Goal: Ask a question

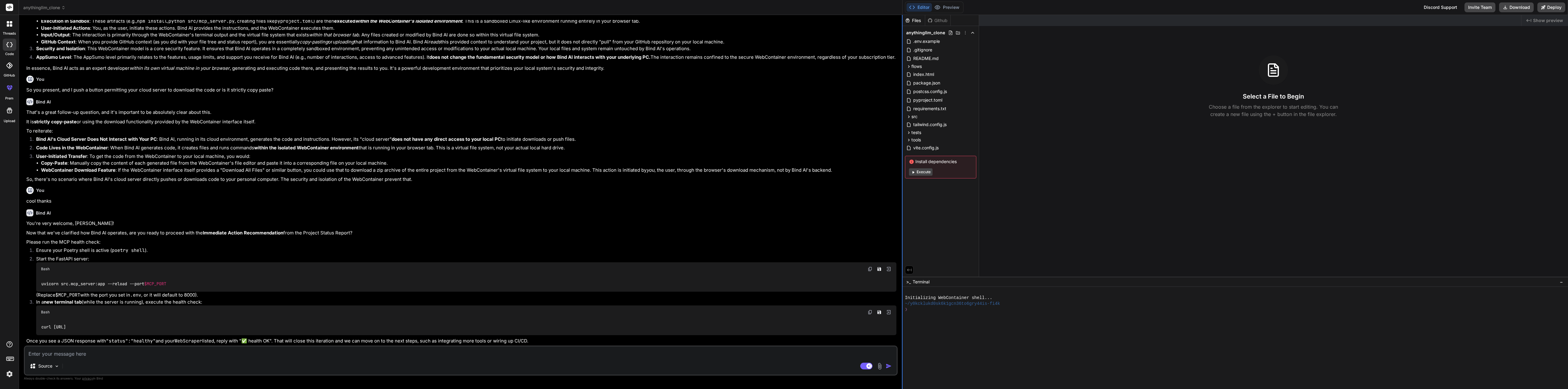
scroll to position [684, 0]
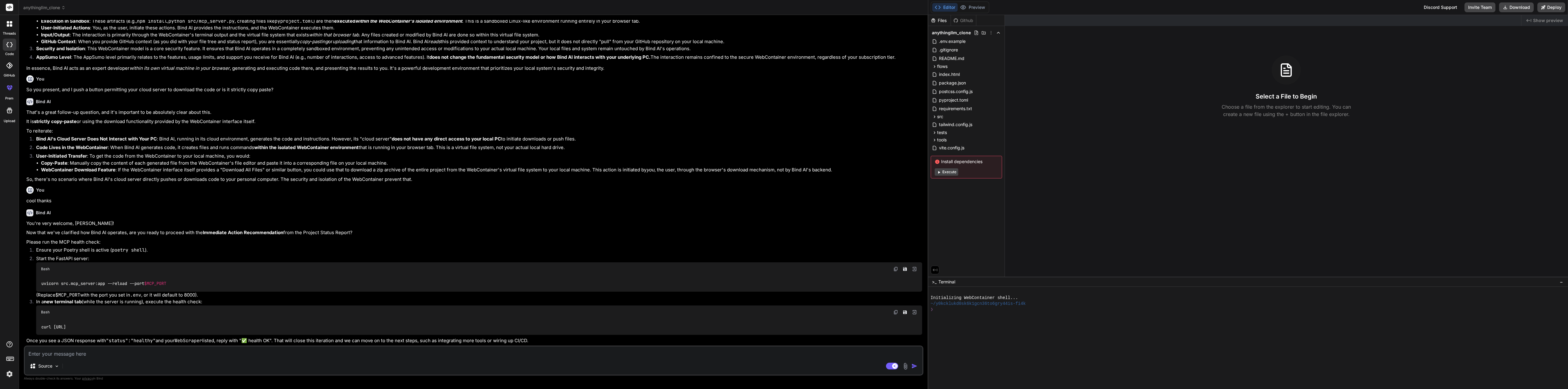
type textarea "x"
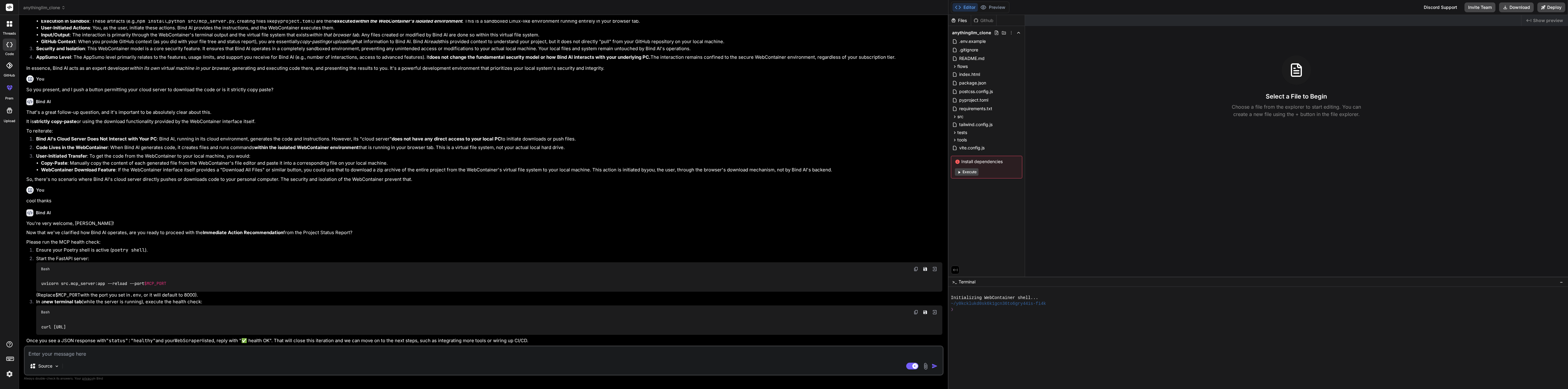
drag, startPoint x: 530, startPoint y: 94, endPoint x: 953, endPoint y: 155, distance: 427.4
click at [522, 155] on div "anythingllm_clone Created with Pixso. Bind AI Web Search Created with Pixso. Co…" at bounding box center [793, 194] width 1549 height 389
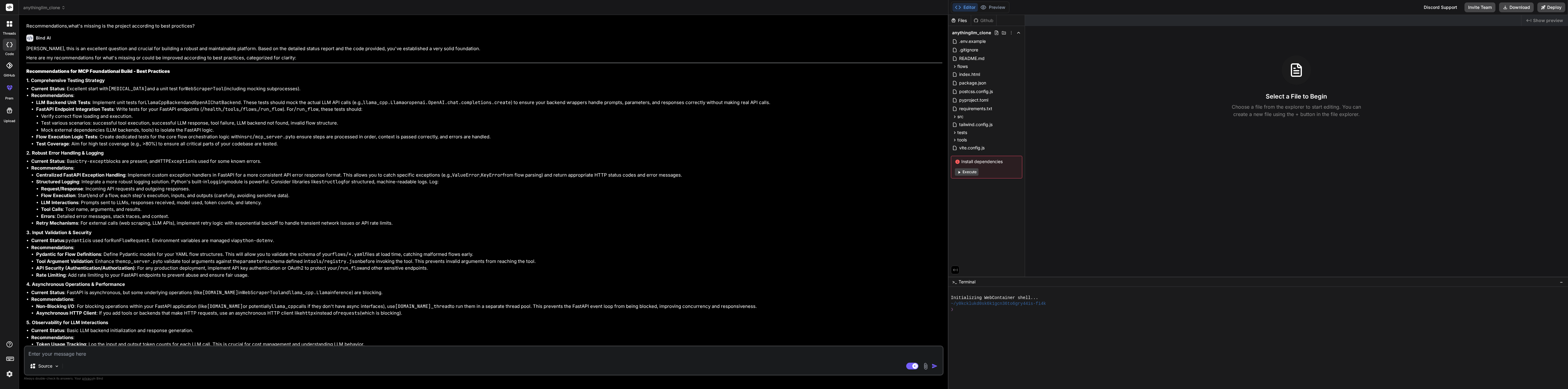
scroll to position [0, 0]
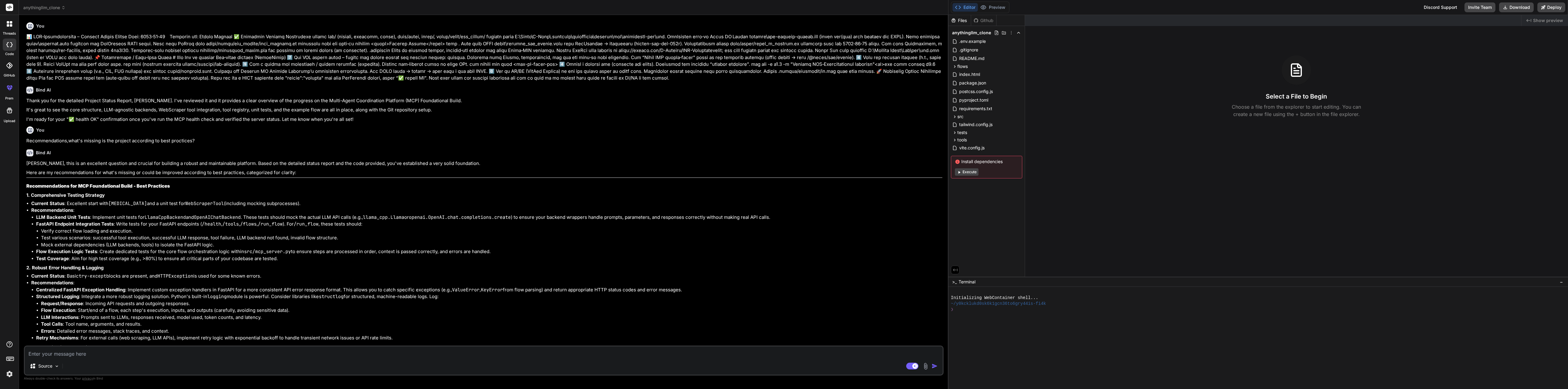
click at [9, 85] on icon at bounding box center [10, 88] width 7 height 7
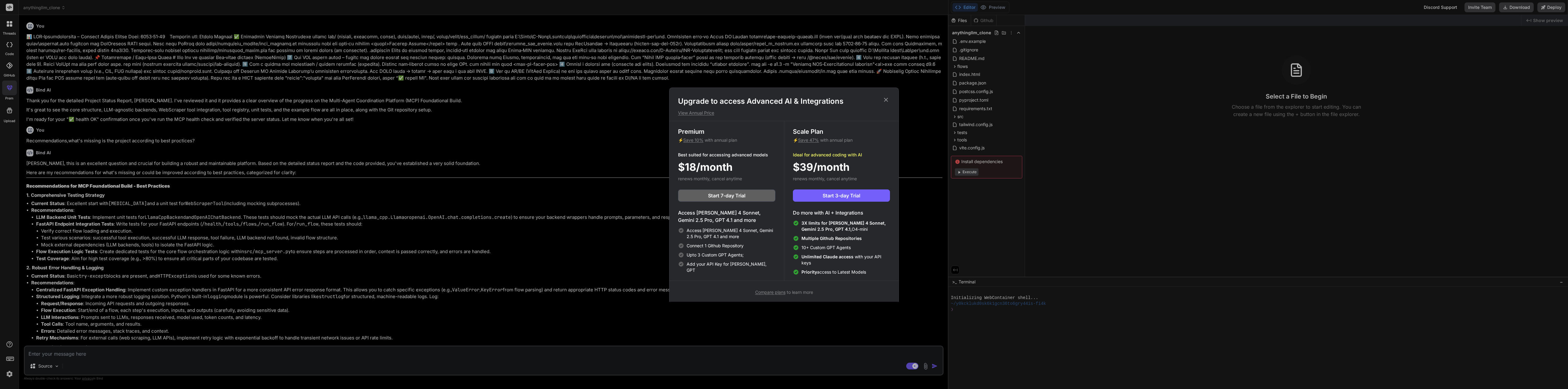
scroll to position [3, 0]
click at [522, 191] on span "Start 3-day Trial" at bounding box center [841, 193] width 38 height 7
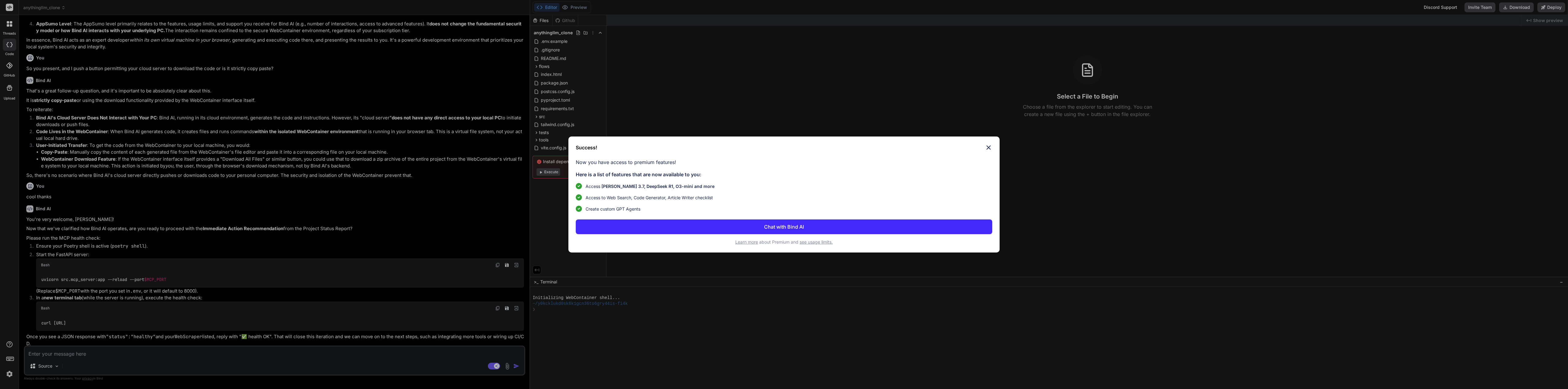
scroll to position [827, 0]
click at [786, 226] on p "Chat with Bind AI" at bounding box center [783, 227] width 40 height 7
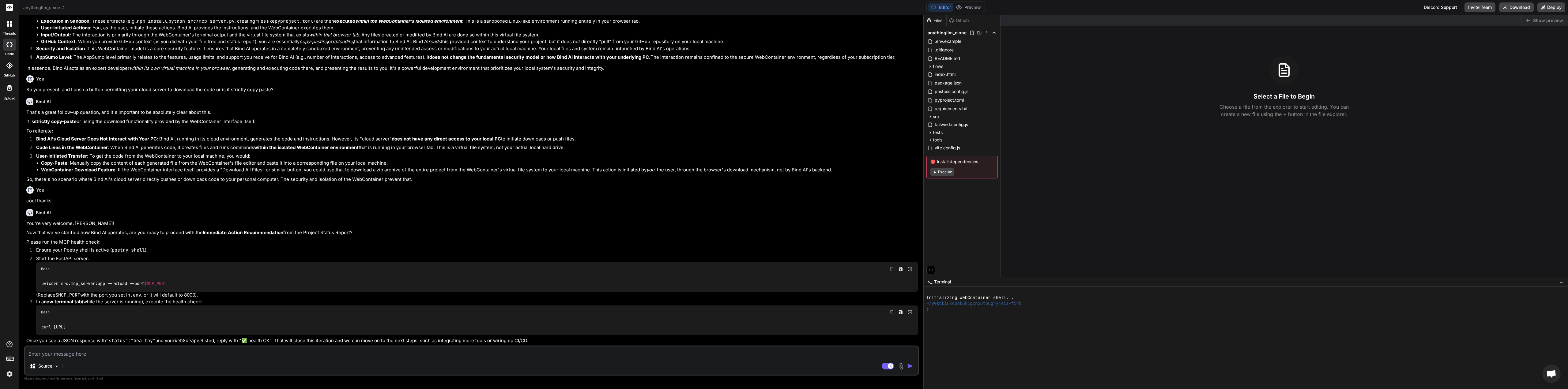
scroll to position [684, 0]
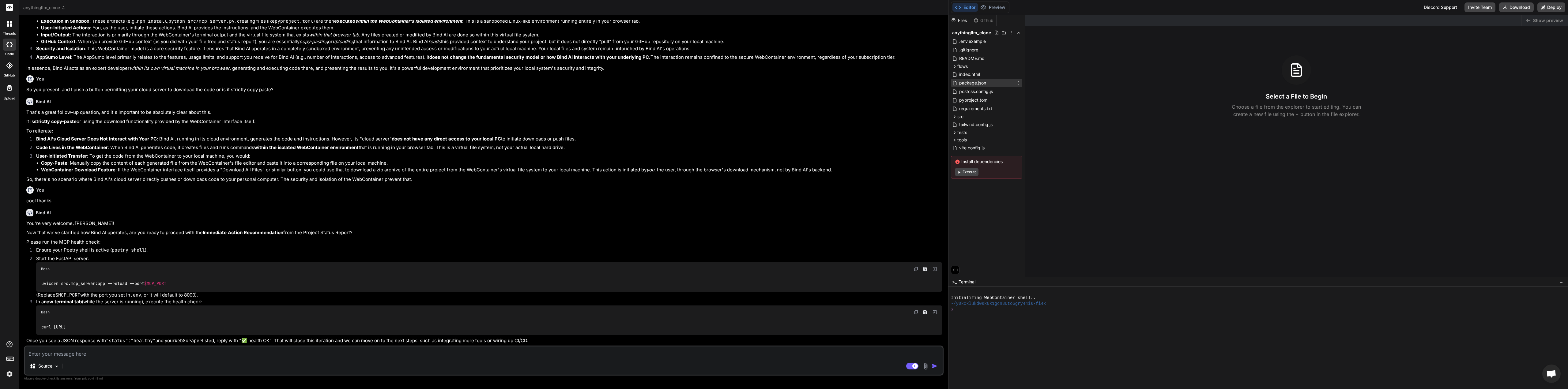
drag, startPoint x: 530, startPoint y: 88, endPoint x: 985, endPoint y: 83, distance: 455.0
click at [985, 83] on div "anythingllm_clone Created with Pixso. Bind AI Web Search Created with Pixso. Co…" at bounding box center [793, 194] width 1549 height 389
click at [55, 368] on img at bounding box center [57, 366] width 5 height 5
click at [130, 363] on div at bounding box center [784, 194] width 1568 height 389
click at [43, 354] on textarea at bounding box center [484, 352] width 918 height 11
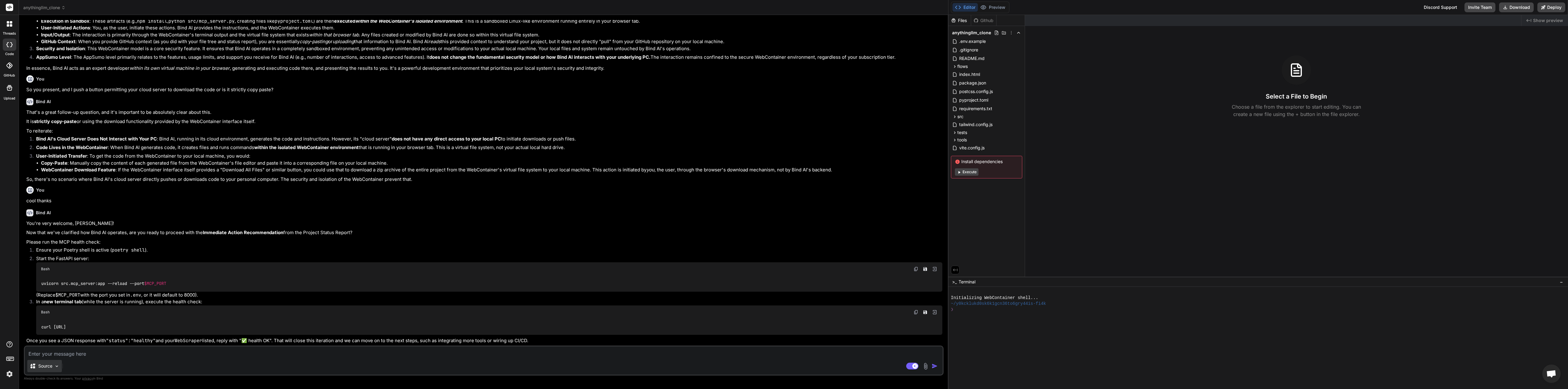
click at [58, 367] on img at bounding box center [57, 366] width 5 height 5
click at [88, 362] on div at bounding box center [784, 194] width 1568 height 389
type textarea "x"
click at [10, 376] on img at bounding box center [9, 374] width 10 height 10
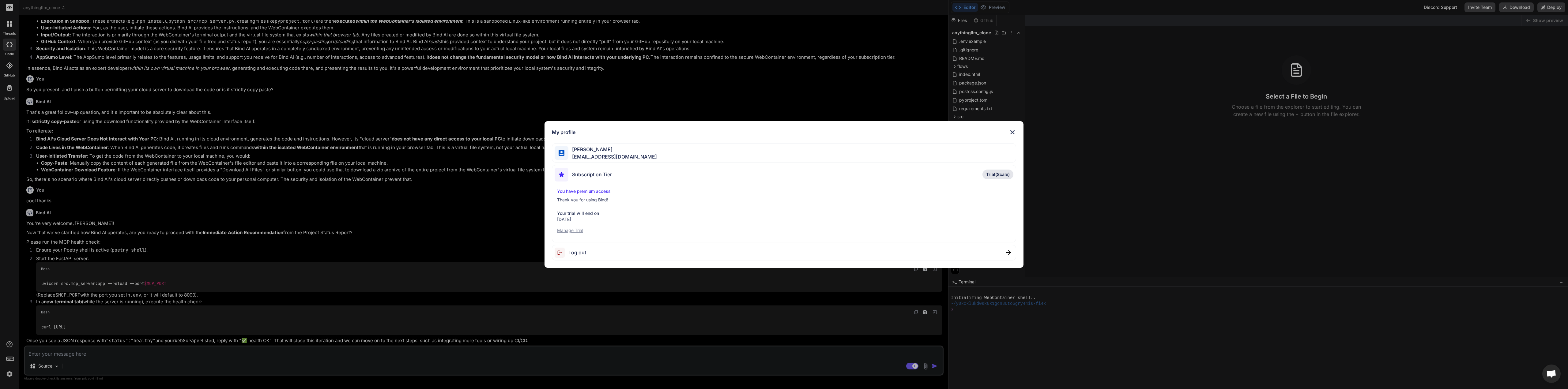
click at [1014, 131] on img at bounding box center [1012, 132] width 7 height 7
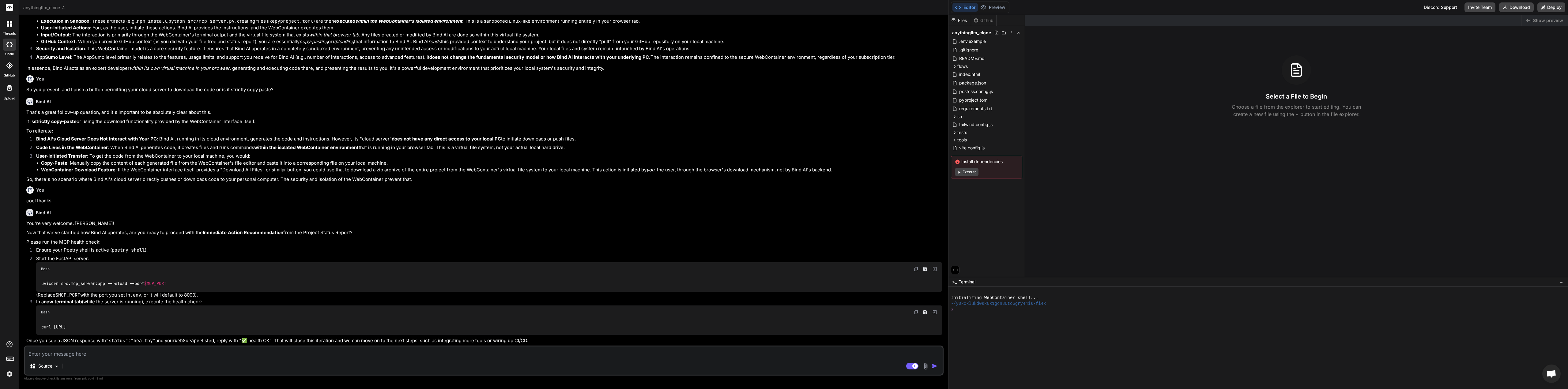
click at [55, 357] on textarea at bounding box center [484, 352] width 918 height 11
type textarea "O"
type textarea "x"
type textarea "Ok"
type textarea "x"
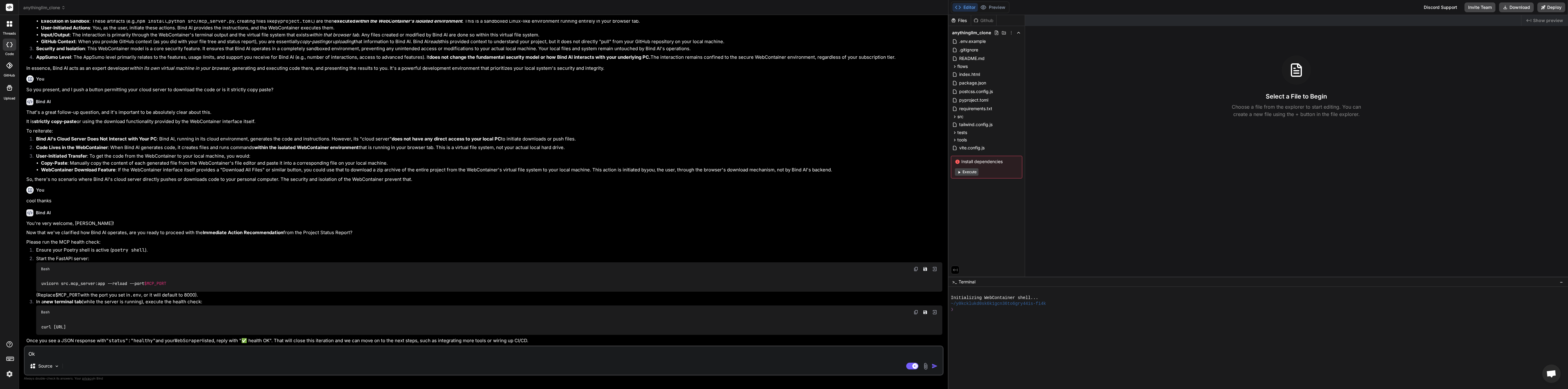
type textarea "Oka"
type textarea "x"
type textarea "Okay"
type textarea "x"
type textarea "Okay"
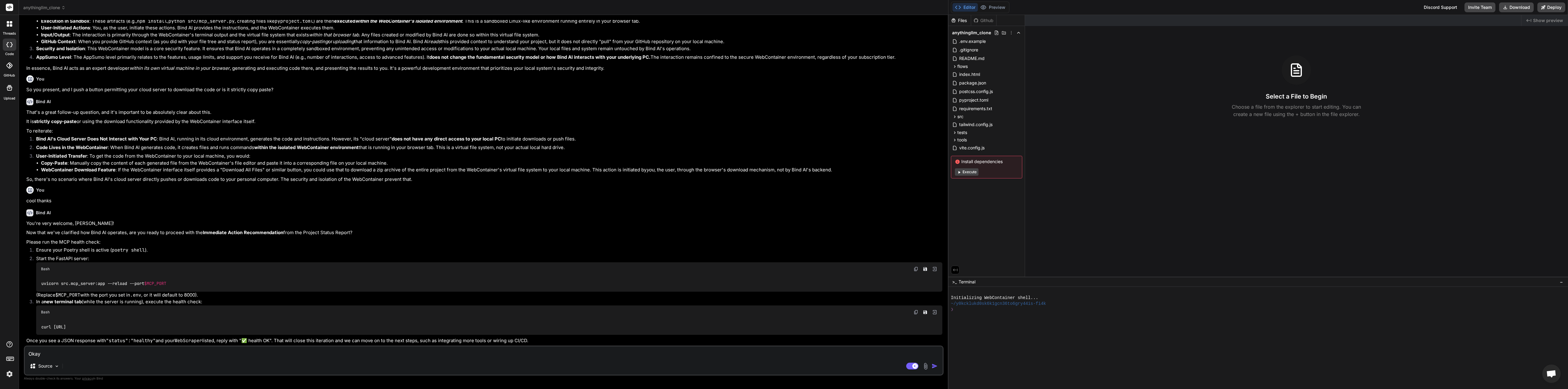
type textarea "x"
type textarea "Okay s"
type textarea "x"
type textarea "Okay so"
type textarea "x"
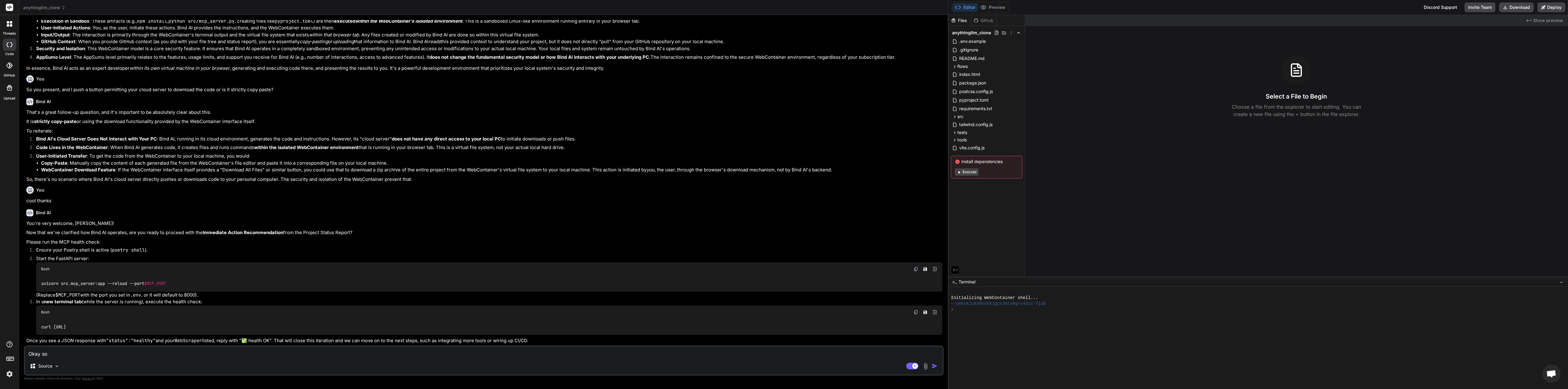
type textarea "Okay so"
type textarea "x"
type textarea "Okay so I"
type textarea "x"
type textarea "Okay so I"
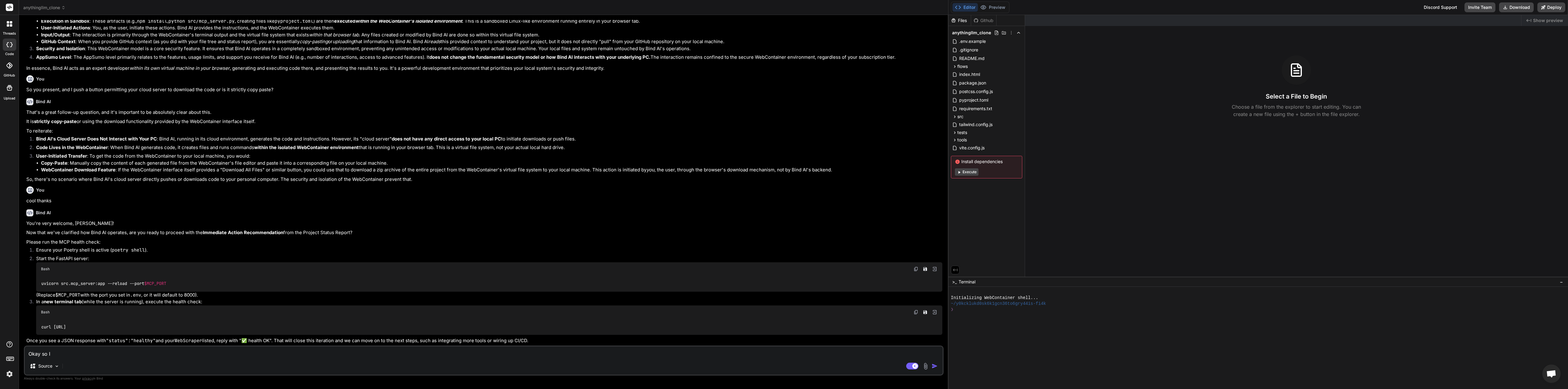
type textarea "x"
type textarea "Okay so I j"
type textarea "x"
type textarea "Okay so I ju"
type textarea "x"
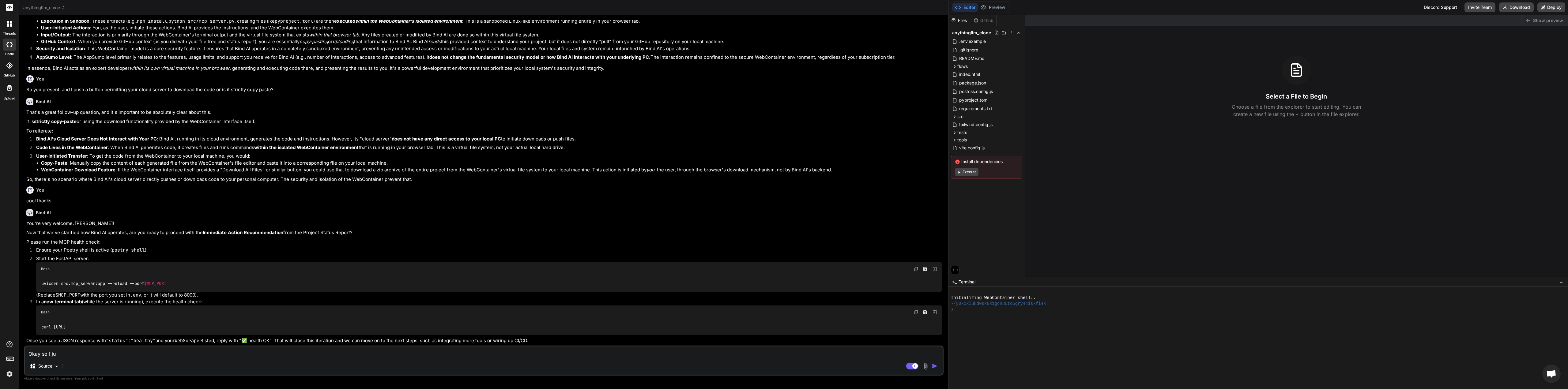
type textarea "Okay so I jus"
type textarea "x"
type textarea "Okay so I just"
type textarea "x"
type textarea "Okay so I just"
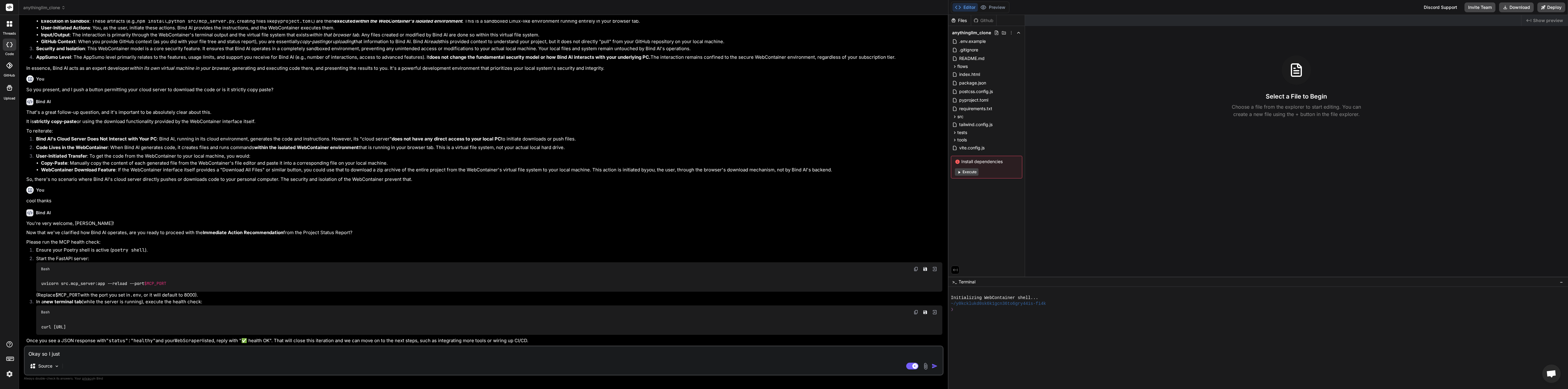
type textarea "x"
type textarea "Okay so I just c"
type textarea "x"
type textarea "Okay so I just co"
type textarea "x"
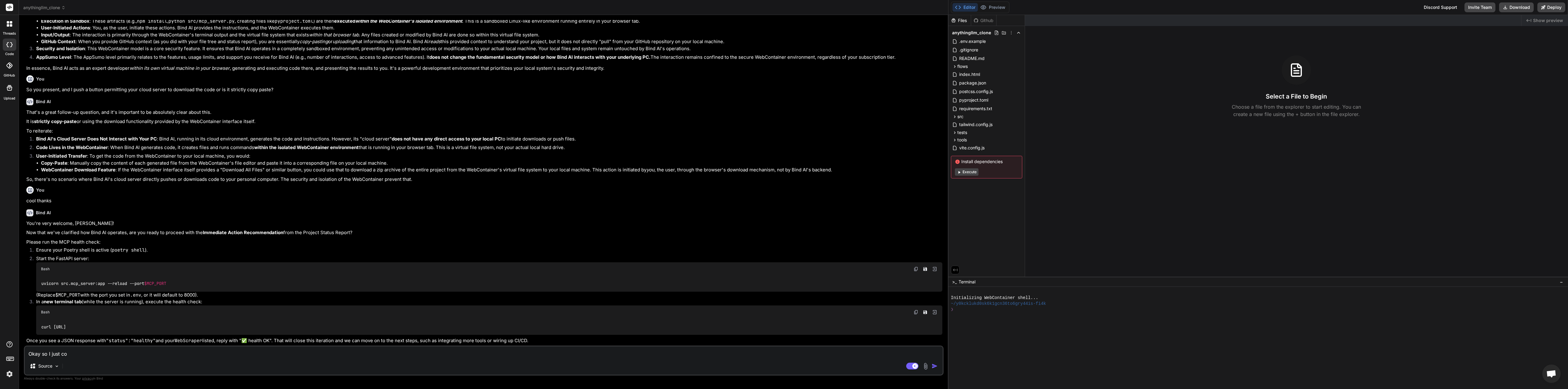
type textarea "Okay so I just c"
type textarea "x"
type textarea "Okay so I just"
type textarea "x"
type textarea "Okay so I just g"
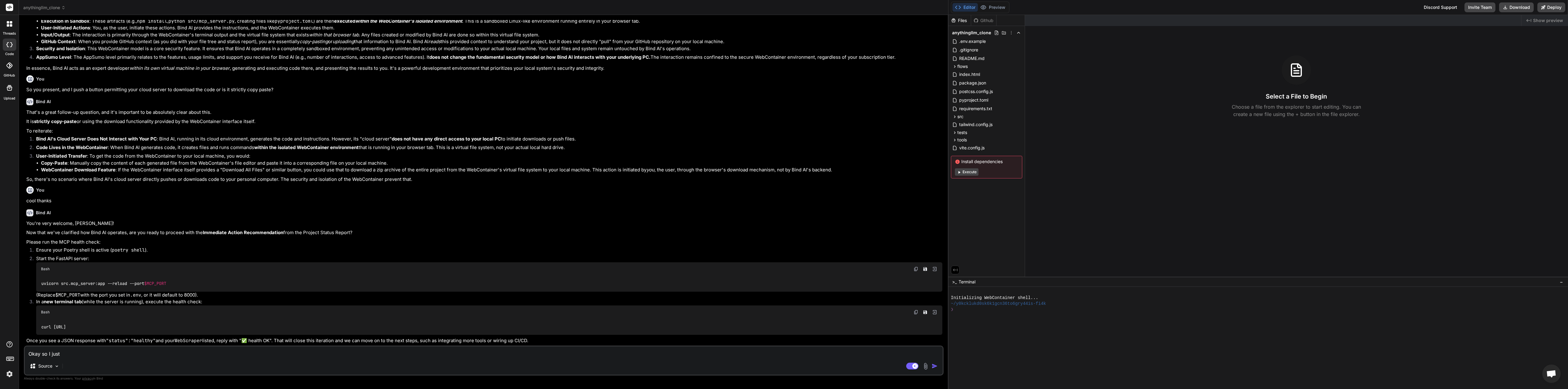
type textarea "x"
type textarea "Okay so I just go"
type textarea "x"
type textarea "Okay so I just got"
type textarea "x"
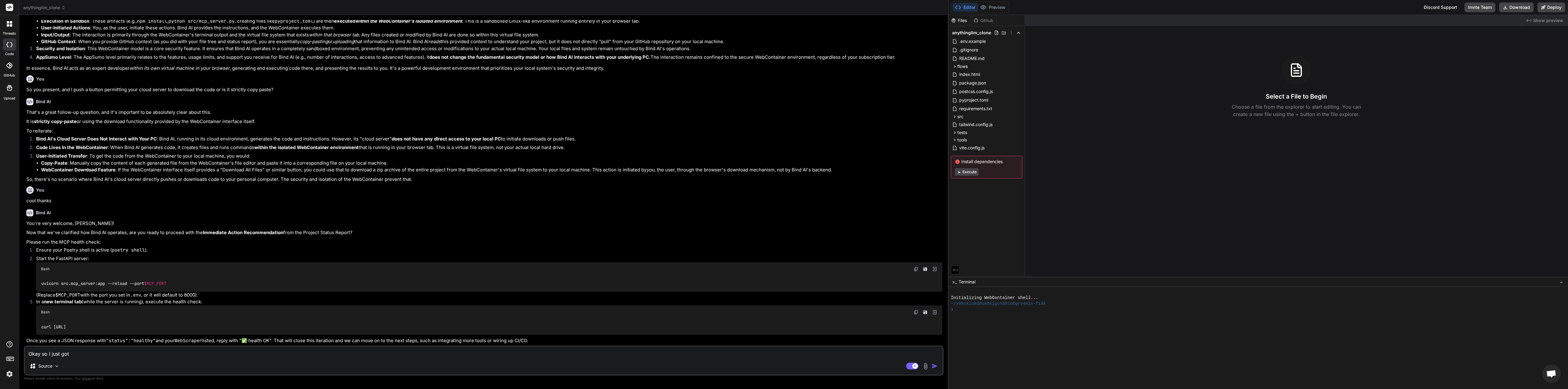
type textarea "Okay so I just got"
type textarea "x"
type textarea "Okay so I just got s"
type textarea "x"
type textarea "Okay so I just got sc"
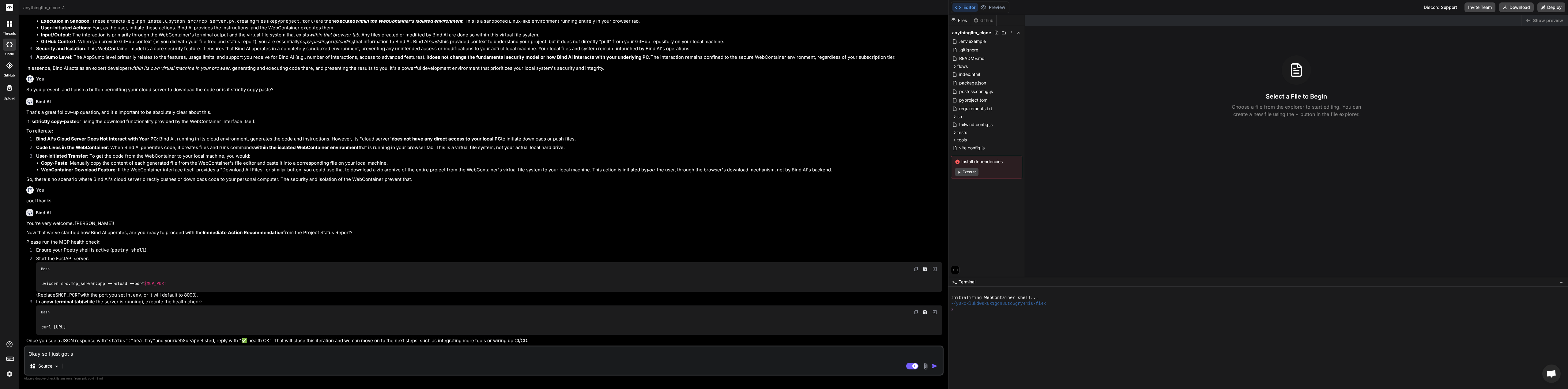
type textarea "x"
type textarea "Okay so I just got scr"
type textarea "x"
type textarea "Okay so I just got scre"
type textarea "x"
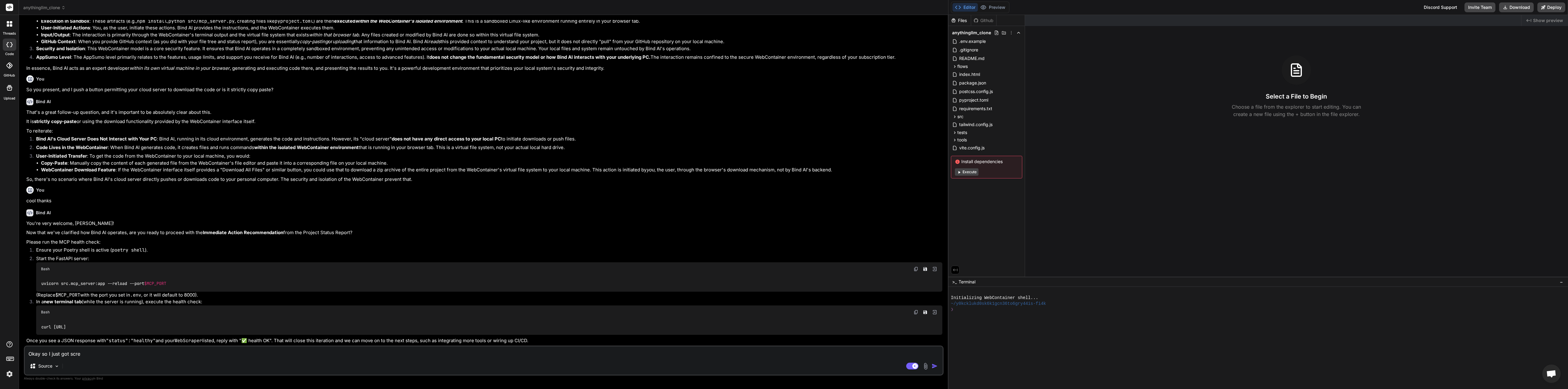
type textarea "Okay so I just got screw"
type textarea "x"
type textarea "Okay so I just got screwe"
type textarea "x"
type textarea "Okay so I just got screwed"
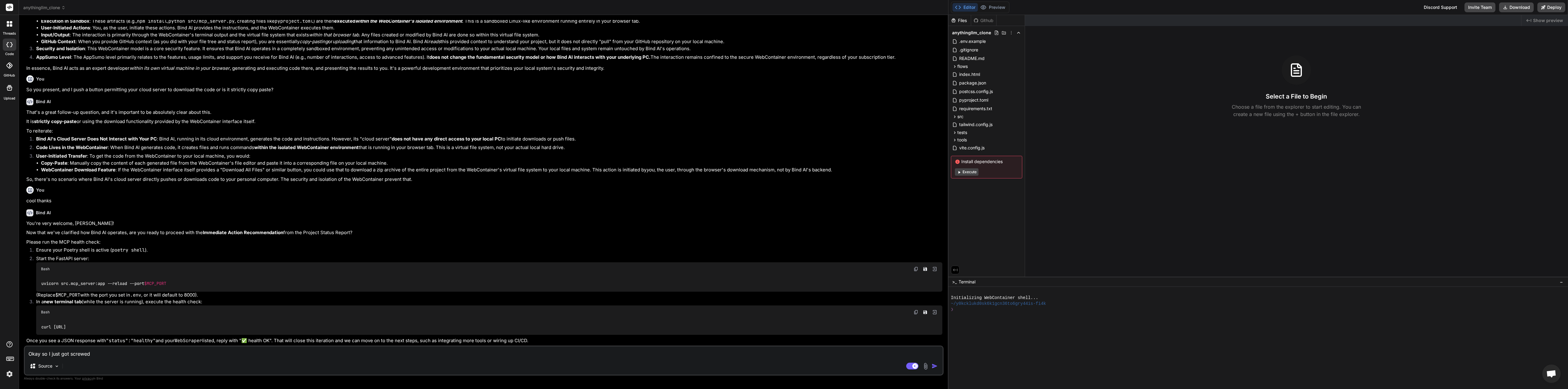
type textarea "x"
type textarea "Okay so I just got screwed."
type textarea "x"
type textarea "Okay so I just got screwed."
type textarea "x"
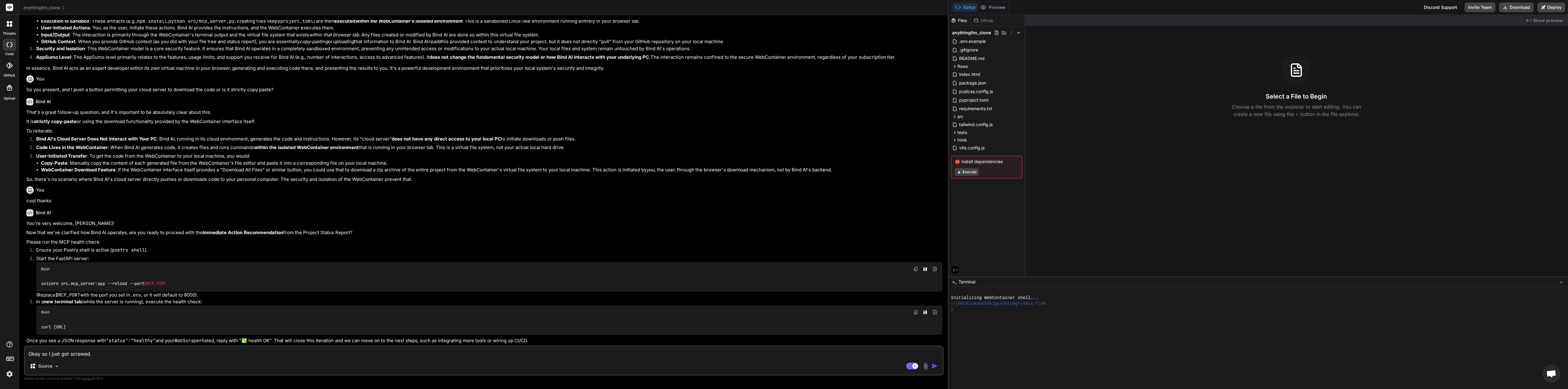
type textarea "Okay so I just got screwed. I"
type textarea "x"
type textarea "Okay so I just got screwed. I"
type textarea "x"
type textarea "Okay so I just got screwed. I m"
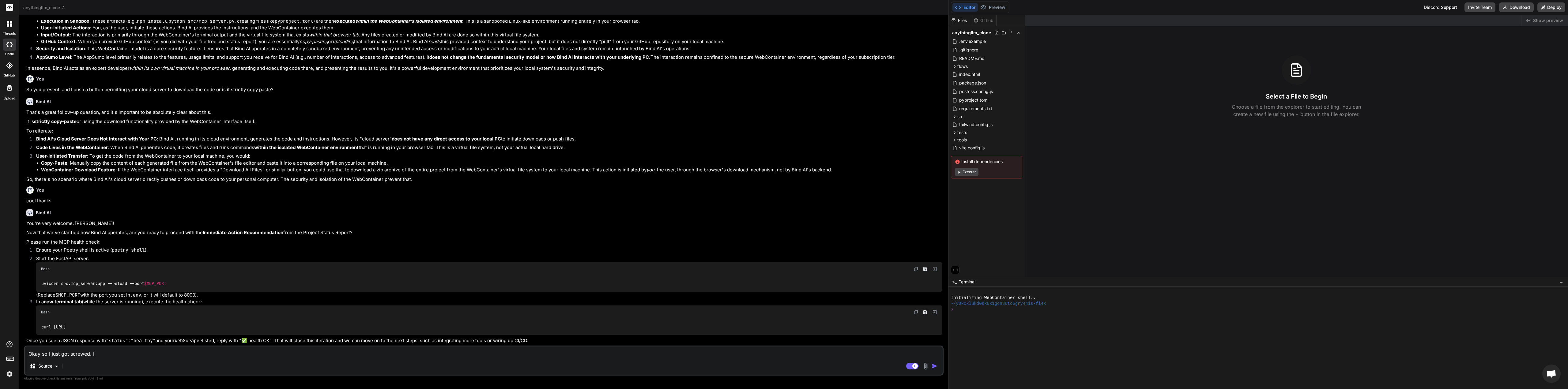
type textarea "x"
type textarea "Okay so I just got screwed. I mo"
type textarea "x"
type textarea "Okay so I just got screwed. I mov"
type textarea "x"
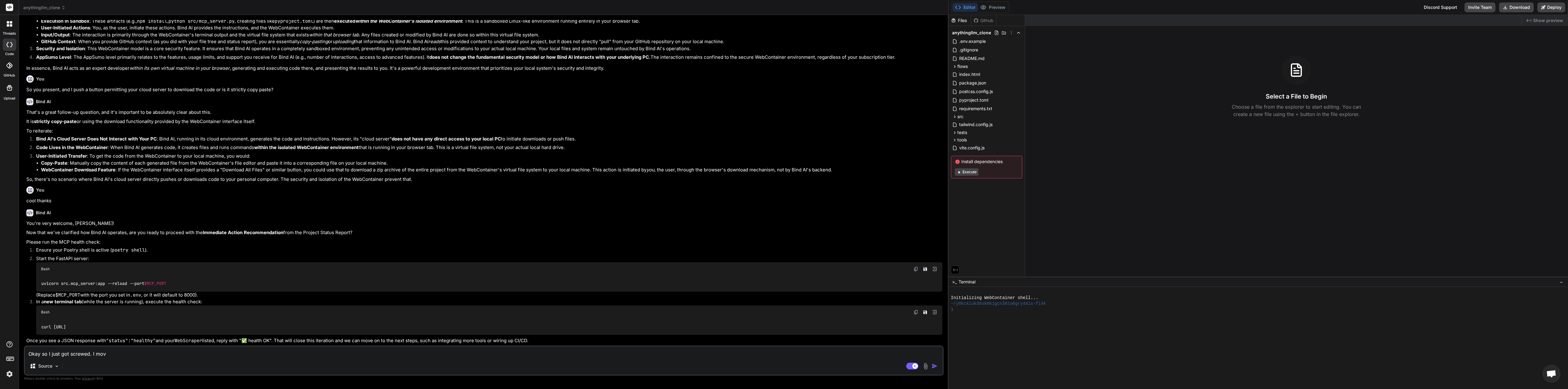
type textarea "Okay so I just got screwed. I move"
type textarea "x"
type textarea "Okay so I just got screwed. I moves"
type textarea "x"
type textarea "Okay so I just got screwed. I moves"
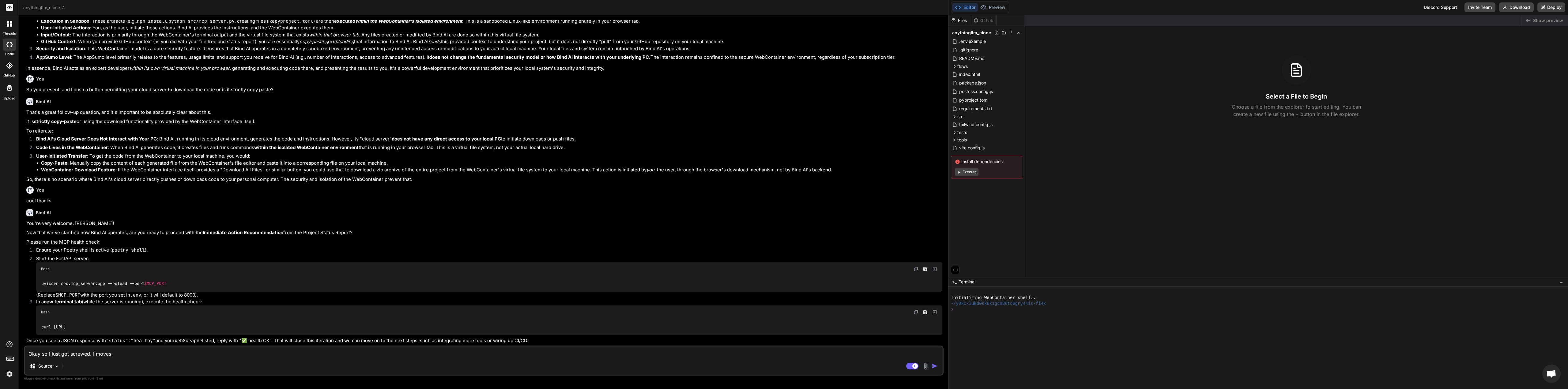
type textarea "x"
type textarea "Okay so I just got screwed. I moves"
type textarea "x"
type textarea "Okay so I just got screwed. I move"
type textarea "x"
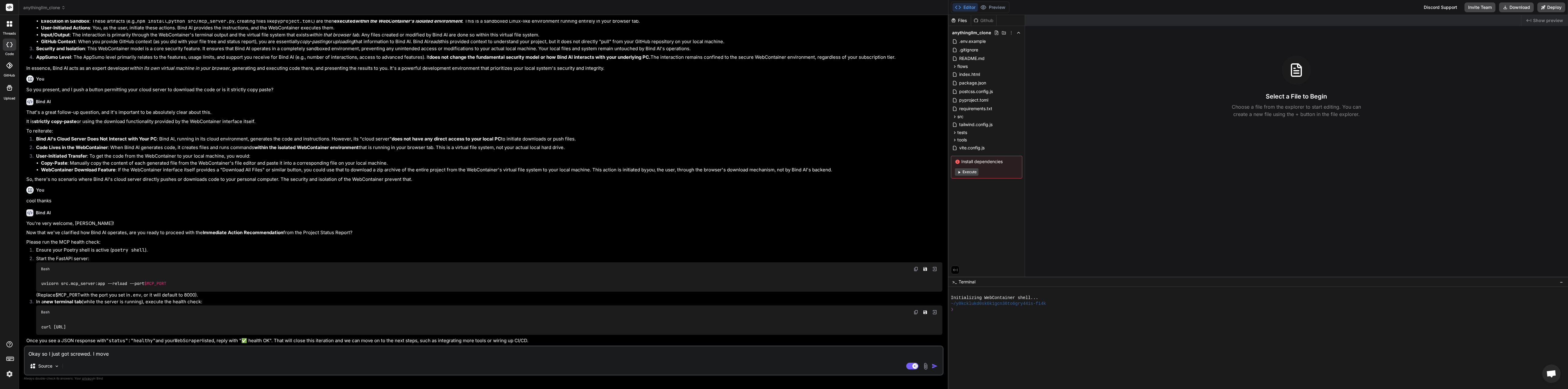
type textarea "Okay so I just got screwed. I moved"
type textarea "x"
type textarea "Okay so I just got screwed. I moved"
type textarea "x"
type textarea "Okay so I just got screwed. I moved f"
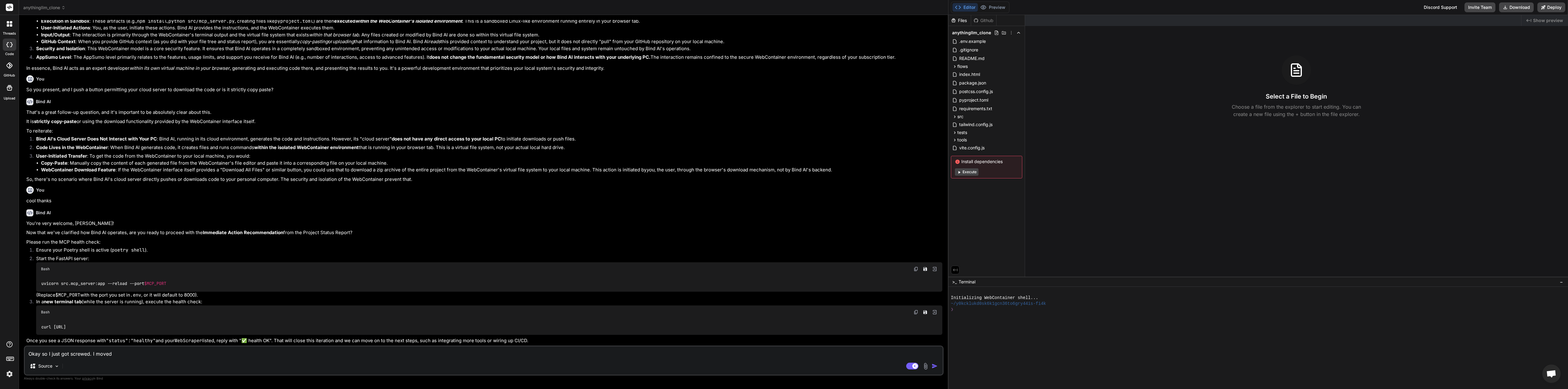
type textarea "x"
type textarea "Okay so I just got screwed. I moved fr"
type textarea "x"
type textarea "Okay so I just got screwed. I moved fro"
type textarea "x"
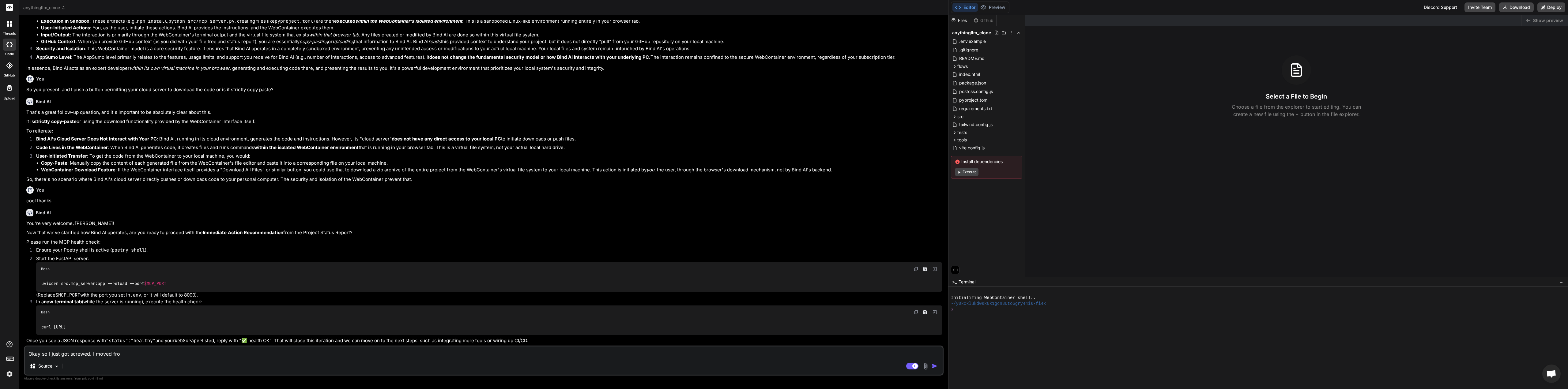
type textarea "Okay so I just got screwed. I moved from"
type textarea "x"
type textarea "Okay so I just got screwed. I moved from"
type textarea "x"
type textarea "Okay so I just got screwed. I moved from g"
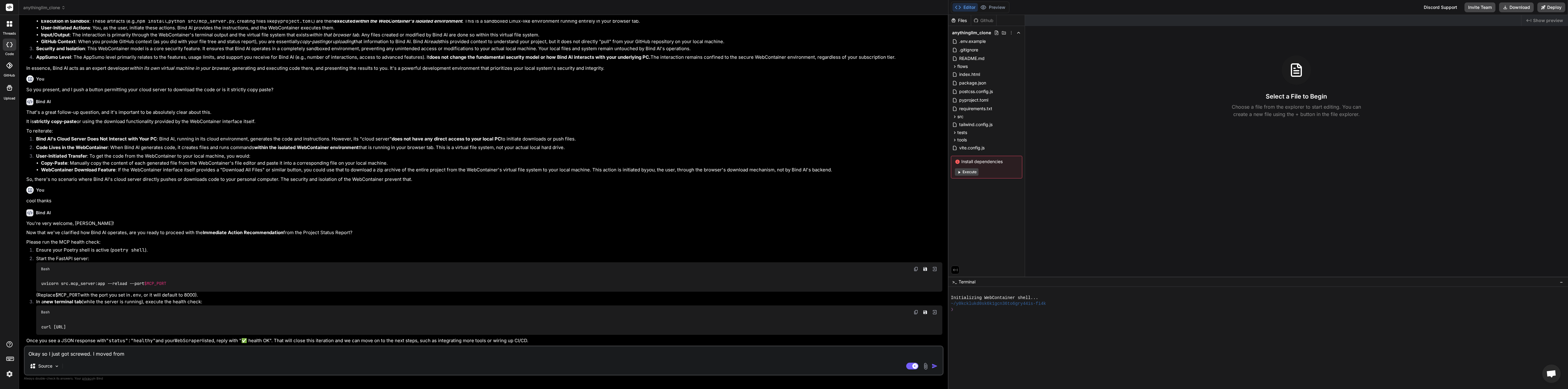
type textarea "x"
type textarea "Okay so I just got screwed. I moved from gp"
type textarea "x"
type textarea "Okay so I just got screwed. I moved from gpt"
type textarea "x"
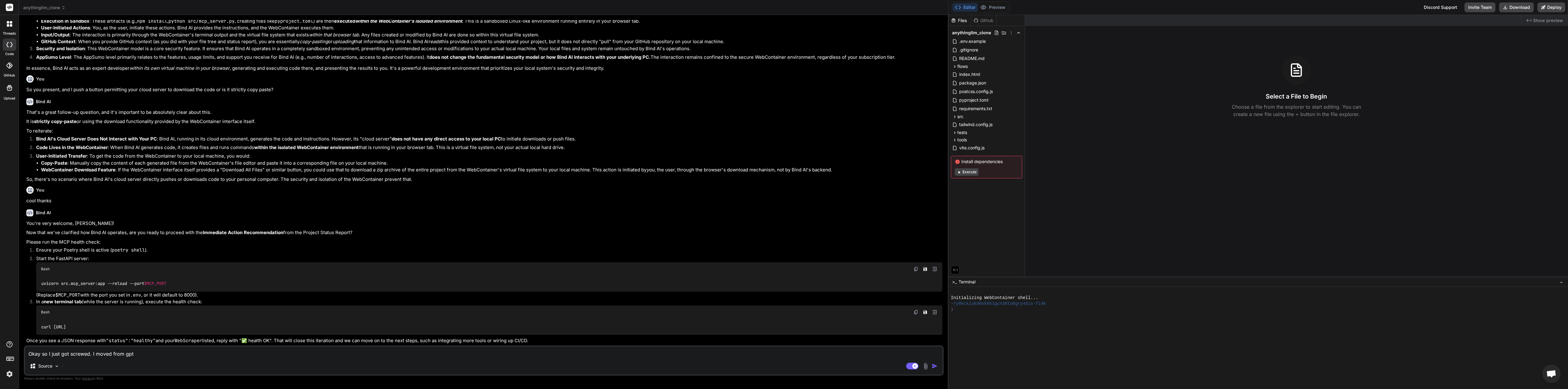
type textarea "Okay so I just got screwed. I moved from gpt-"
type textarea "x"
type textarea "Okay so I just got screwed. I moved from gpt-o"
type textarea "x"
type textarea "Okay so I just got screwed. I moved from gpt-oo"
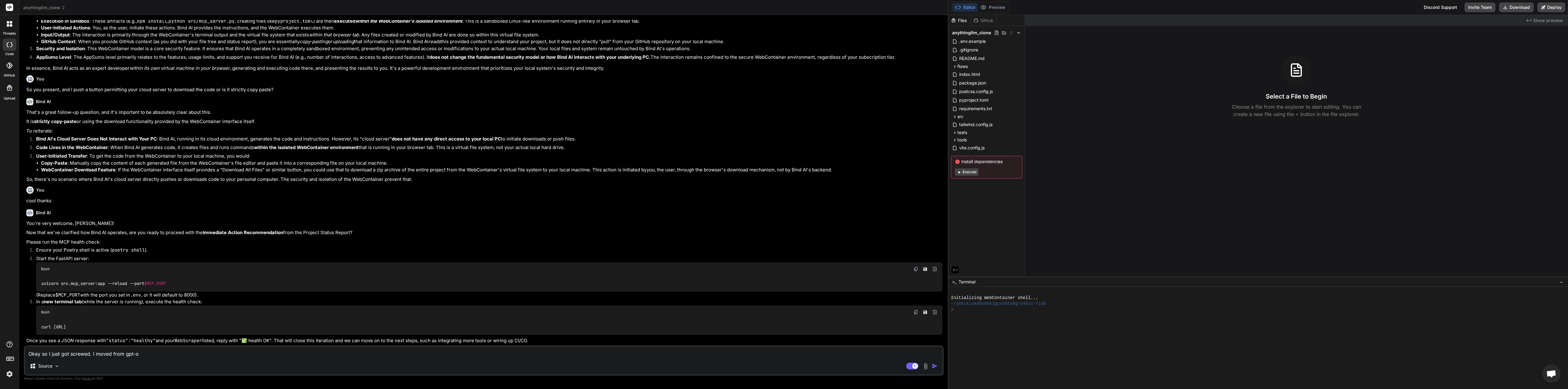
type textarea "x"
type textarea "Okay so I just got screwed. I moved from gpt-oos"
type textarea "x"
type textarea "Okay so I just got screwed. I moved from gpt-oos-"
type textarea "x"
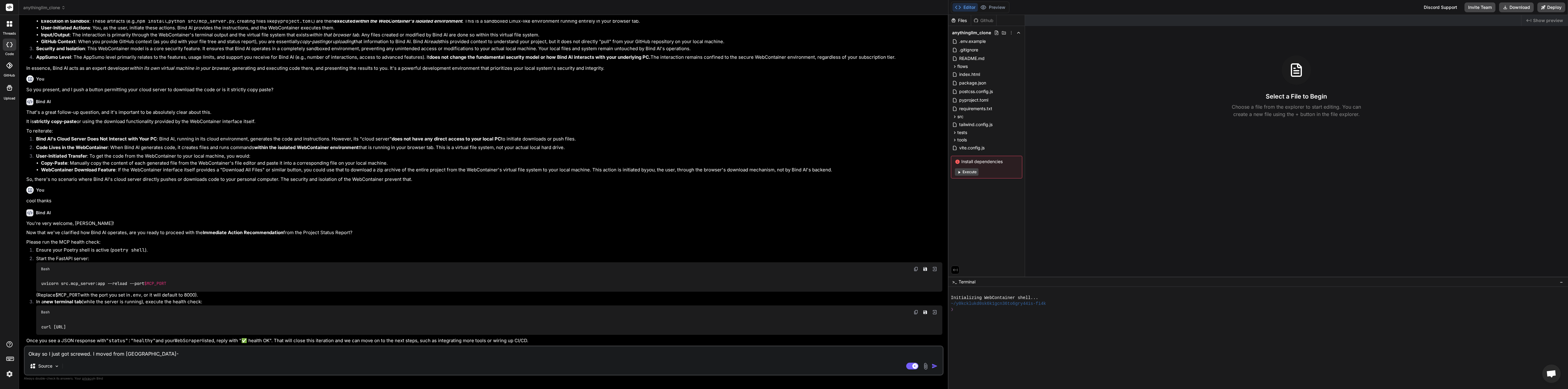
type textarea "Okay so I just got screwed. I moved from gpt-oos"
type textarea "x"
type textarea "Okay so I just got screwed. I moved from gpt-oo"
type textarea "x"
type textarea "Okay so I just got screwed. I moved from gpt-o"
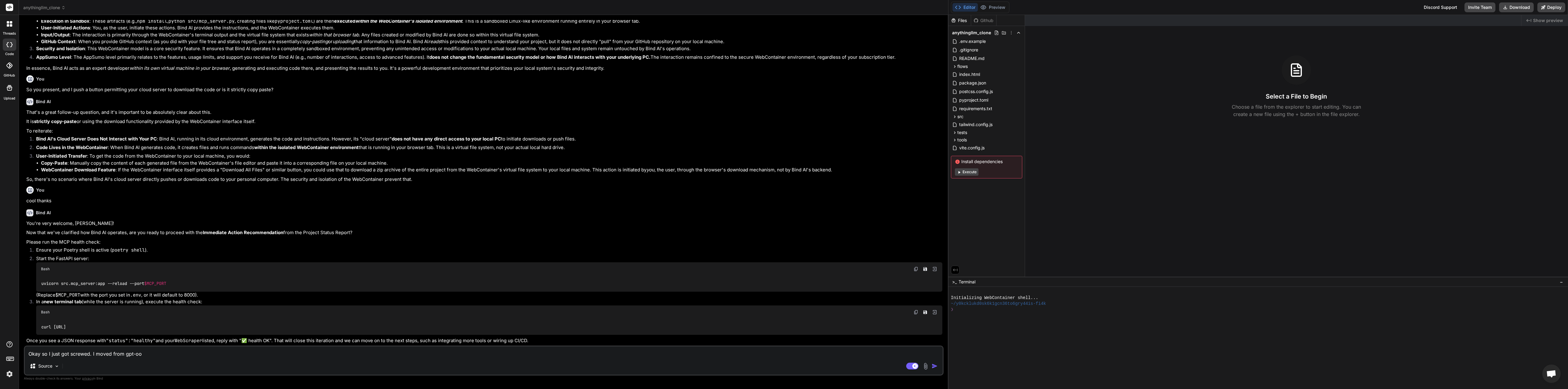
type textarea "x"
type textarea "Okay so I just got screwed. I moved from gpt-os"
type textarea "x"
type textarea "Okay so I just got screwed. I moved from gpt-oss"
type textarea "x"
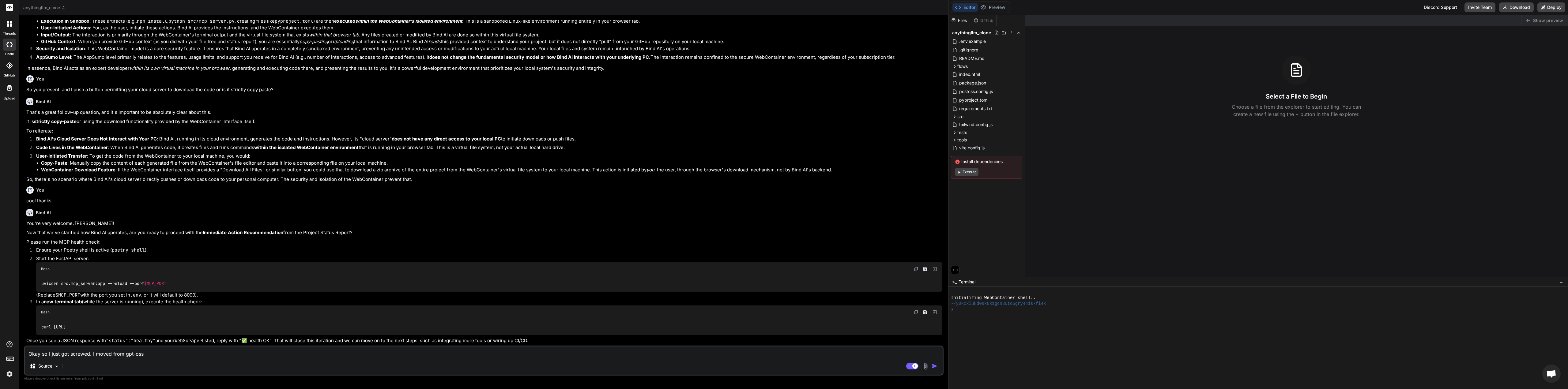
type textarea "Okay so I just got screwed. I moved from gpt-osss"
type textarea "x"
type textarea "Okay so I just got screwed. I moved from gpt-oss"
type textarea "x"
type textarea "Okay so I just got screwed. I moved from gpt-oss-"
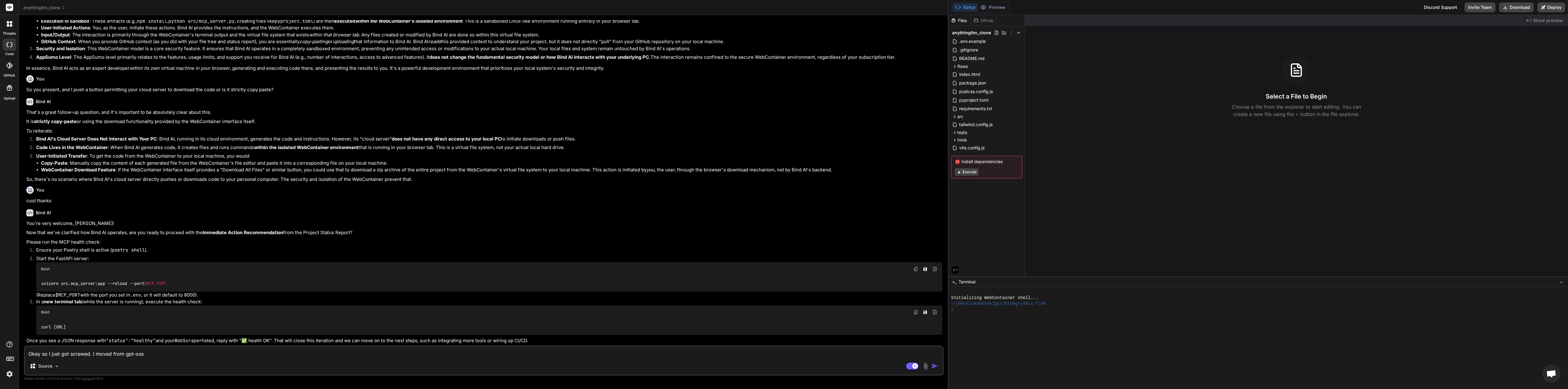
type textarea "x"
type textarea "Okay so I just got screwed. I moved from gpt-oss-1"
type textarea "x"
type textarea "Okay so I just got screwed. I moved from gpt-oss-12"
type textarea "x"
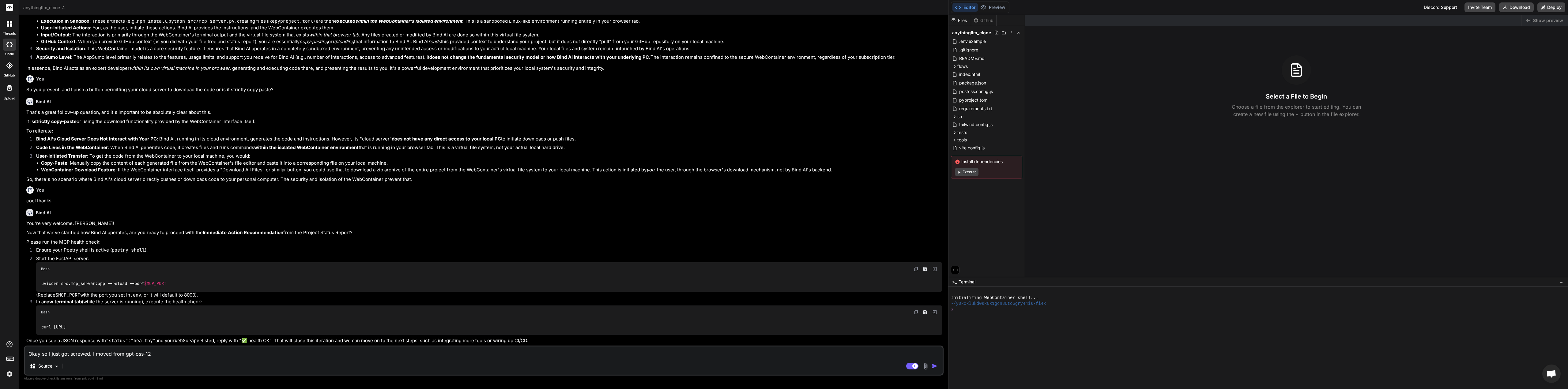
type textarea "Okay so I just got screwed. I moved from gpt-oss-120"
type textarea "x"
type textarea "Okay so I just got screwed. I moved from gpt-oss-120b"
type textarea "x"
type textarea "Okay so I just got screwed. I moved from gpt-oss-120b"
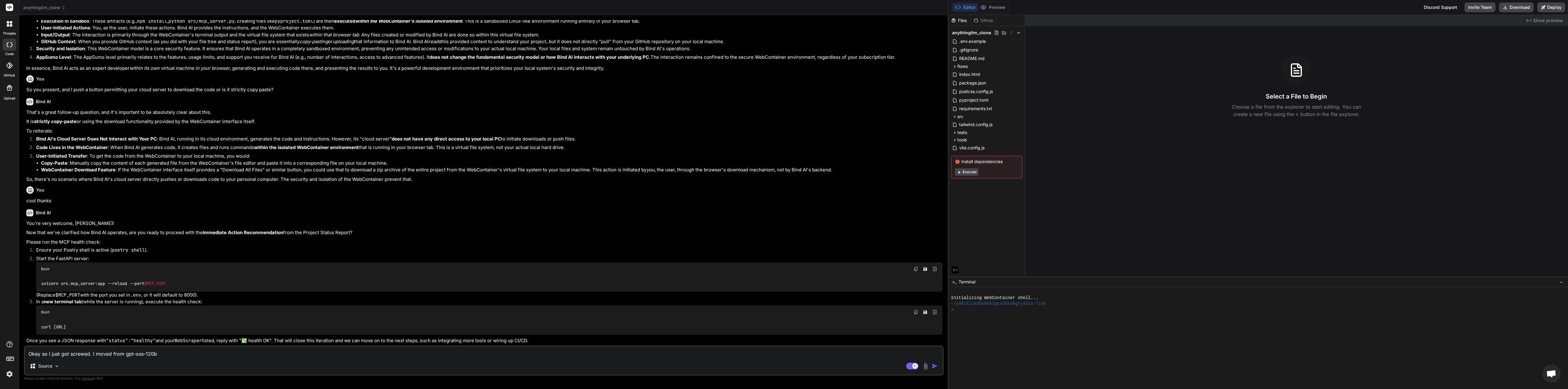
type textarea "x"
type textarea "Okay so I just got screwed. I moved from gpt-oss-120b t"
type textarea "x"
type textarea "Okay so I just got screwed. I moved from gpt-oss-120b to"
type textarea "x"
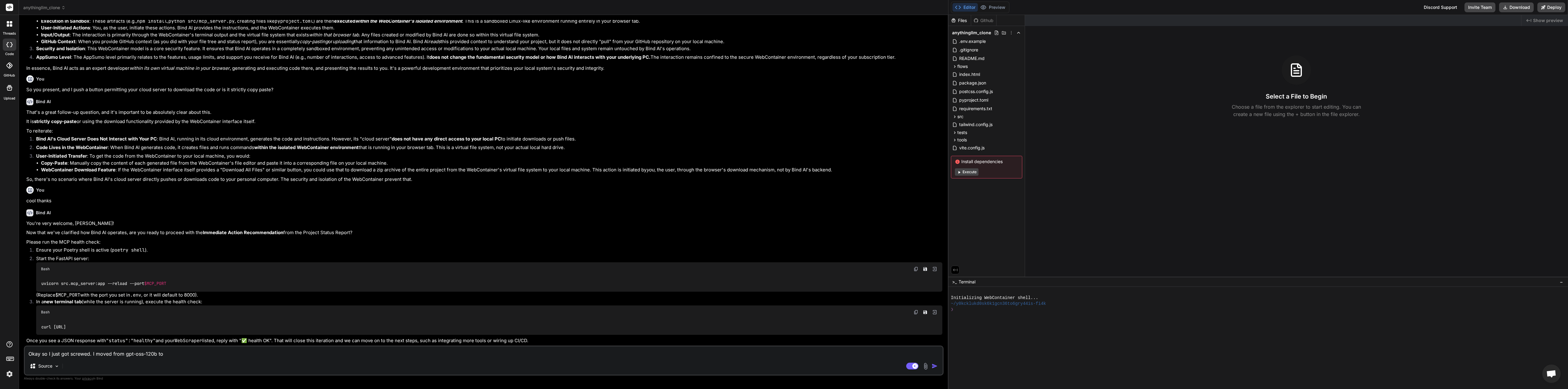
type textarea "Okay so I just got screwed. I moved from gpt-oss-120b to"
type textarea "x"
type textarea "Okay so I just got screwed. I moved from gpt-oss-120b to q"
type textarea "x"
type textarea "Okay so I just got screwed. I moved from gpt-oss-120b to qw"
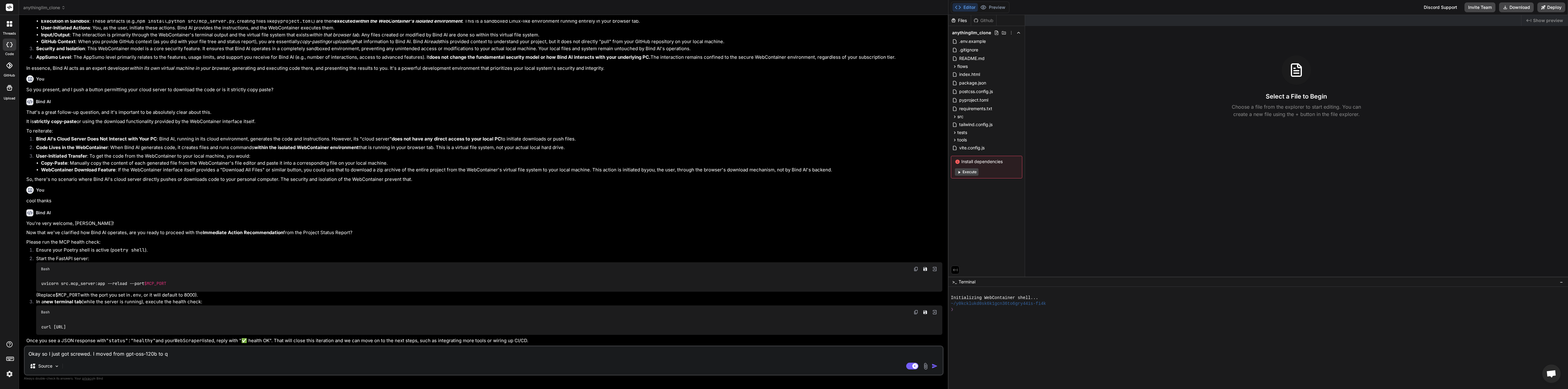
type textarea "x"
type textarea "Okay so I just got screwed. I moved from gpt-oss-120b to qwe"
type textarea "x"
type textarea "Okay so I just got screwed. I moved from gpt-oss-120b to qwen"
type textarea "x"
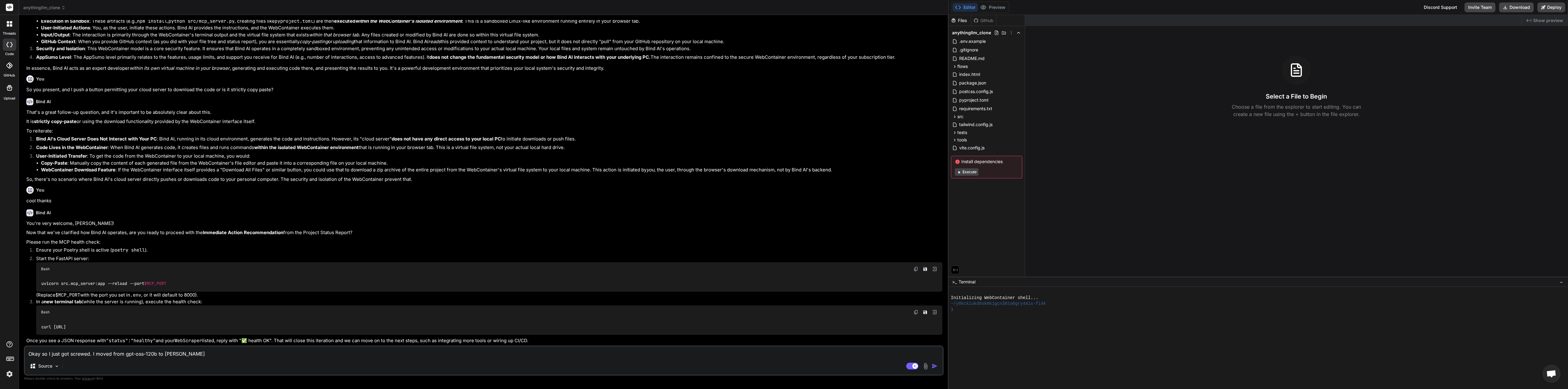
type textarea "Okay so I just got screwed. I moved from gpt-oss-120b to qwen-"
type textarea "x"
type textarea "Okay so I just got screwed. I moved from gpt-oss-120b to qwen-d"
type textarea "x"
type textarea "Okay so I just got screwed. I moved from gpt-oss-120b to qwen-"
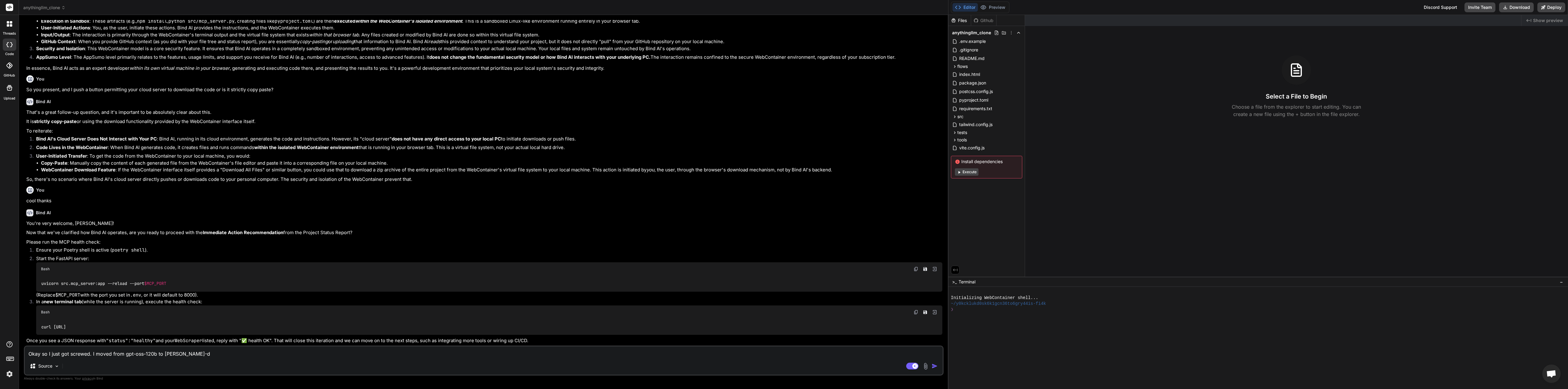
type textarea "x"
type textarea "Okay so I just got screwed. I moved from gpt-oss-120b to qwen-c"
type textarea "x"
type textarea "Okay so I just got screwed. I moved from gpt-oss-120b to qwen-co"
type textarea "x"
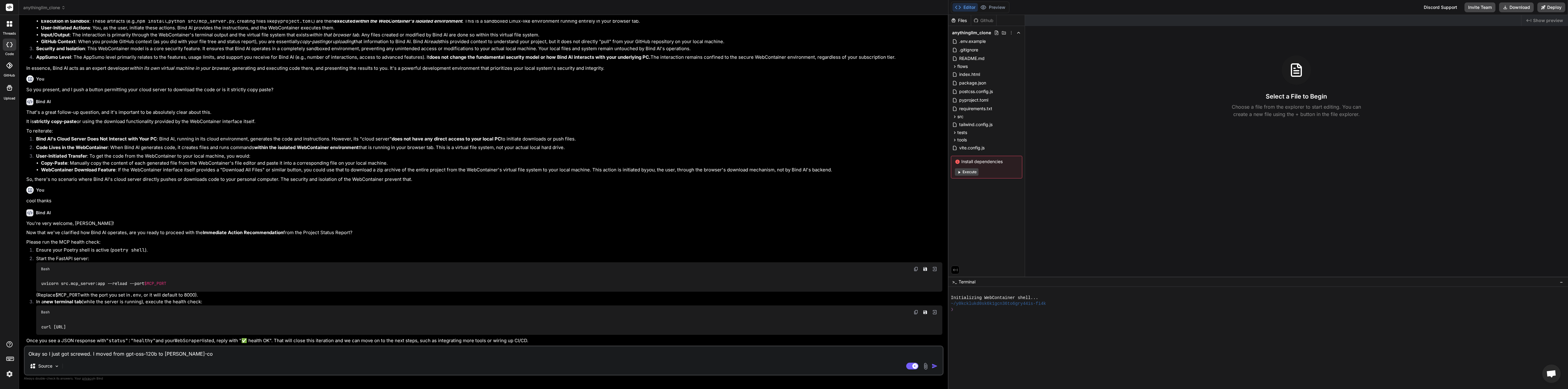
type textarea "Okay so I just got screwed. I moved from gpt-oss-120b to qwen-cod"
type textarea "x"
type textarea "Okay so I just got screwed. I moved from gpt-oss-120b to qwen-code"
type textarea "x"
type textarea "Okay so I just got screwed. I moved from gpt-oss-120b to qwen-coder"
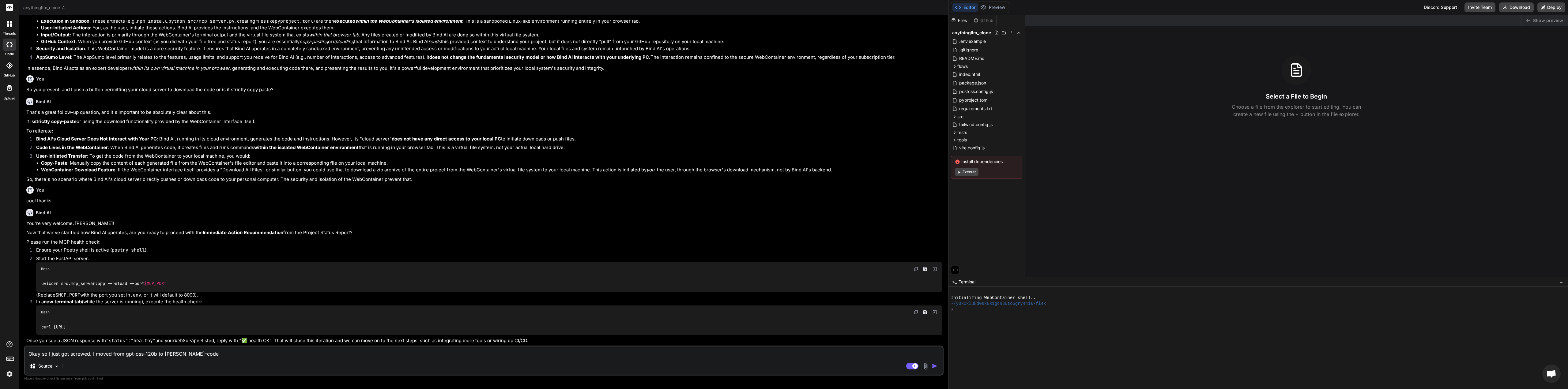
type textarea "x"
type textarea "Okay so I just got screwed. I moved from gpt-oss-120b to qwen-coder-"
type textarea "x"
type textarea "Okay so I just got screwed. I moved from gpt-oss-120b to qwen-coder-3"
type textarea "x"
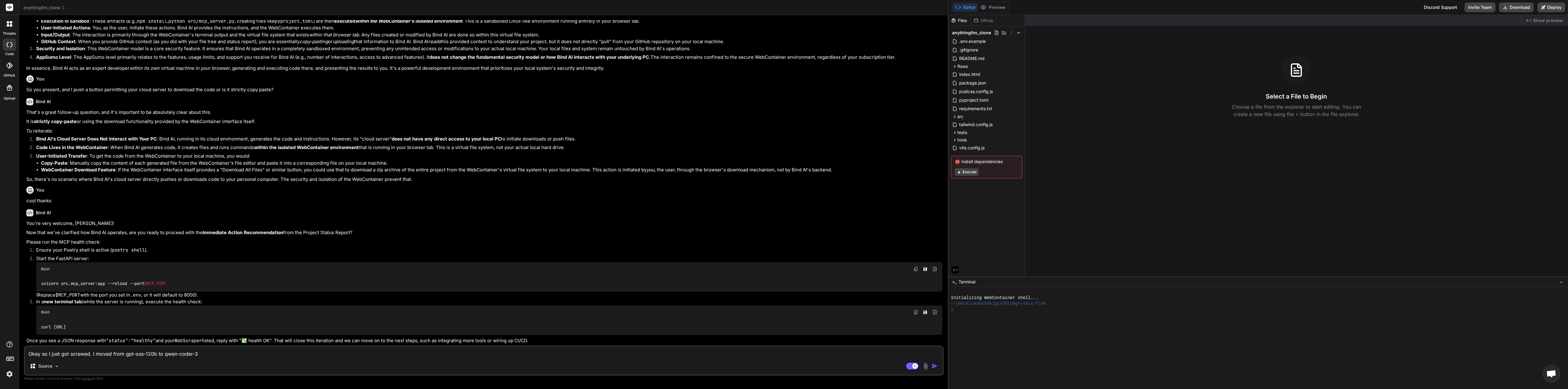
type textarea "Okay so I just got screwed. I moved from gpt-oss-120b to qwen-coder-30"
type textarea "x"
type textarea "Okay so I just got screwed. I moved from gpt-oss-120b to qwen-coder-30b"
type textarea "x"
type textarea "Okay so I just got screwed. I moved from gpt-oss-120b to qwen-coder-30b"
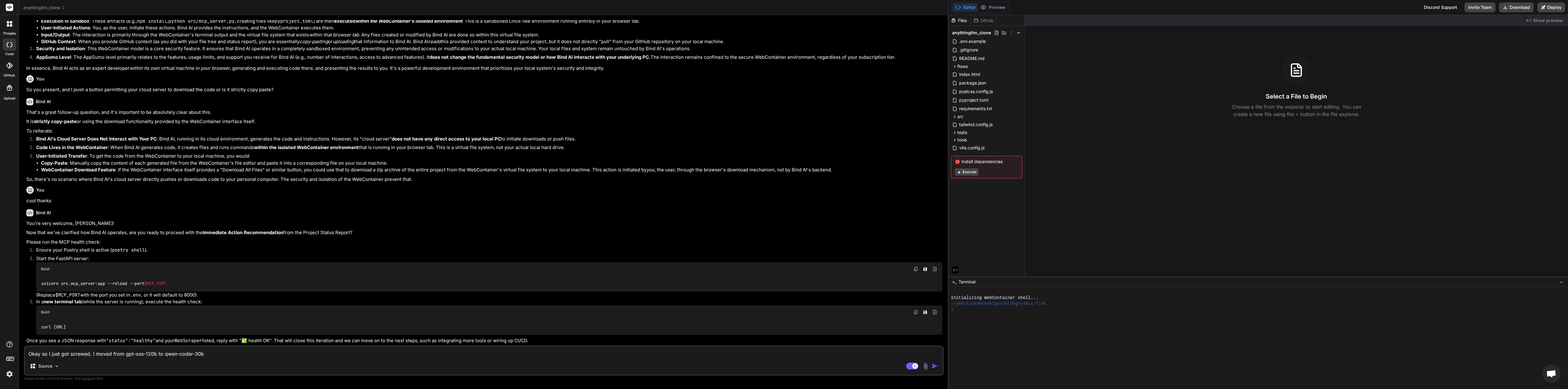
type textarea "x"
type textarea "Okay so I just got screwed. I moved from gpt-oss-120b to qwen-coder-30b t"
type textarea "x"
type textarea "Okay so I just got screwed. I moved from gpt-oss-120b to qwen-coder-30b to"
type textarea "x"
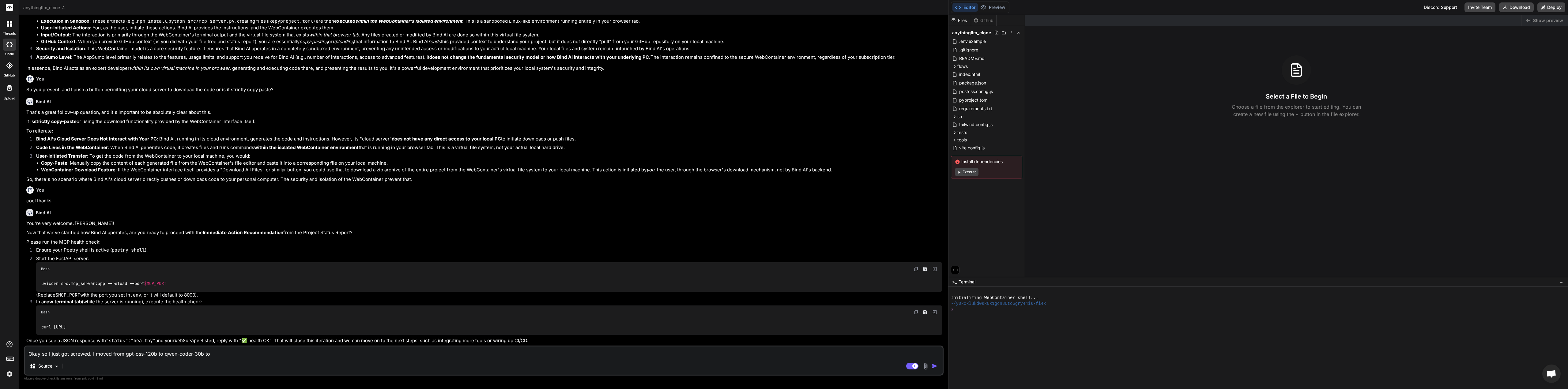
type textarea "Okay so I just got screwed. I moved from gpt-oss-120b to qwen-coder-30b to"
type textarea "x"
type textarea "Okay so I just got screwed. I moved from gpt-oss-120b to qwen-coder-30b to f"
type textarea "x"
type textarea "Okay so I just got screwed. I moved from gpt-oss-120b to qwen-coder-30b to fi"
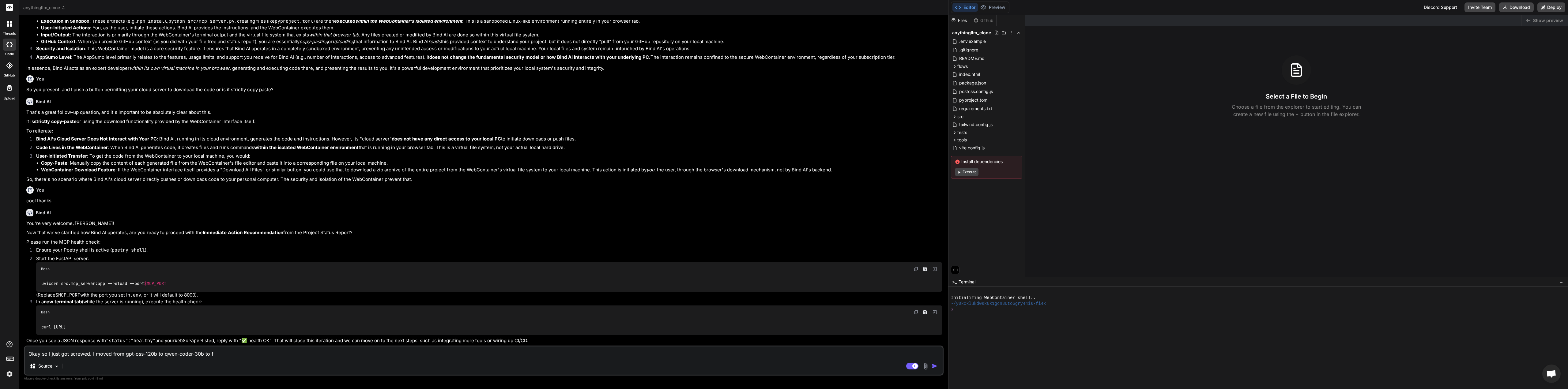
type textarea "x"
type textarea "Okay so I just got screwed. I moved from gpt-oss-120b to qwen-coder-30b to fin"
type textarea "x"
type textarea "Okay so I just got screwed. I moved from gpt-oss-120b to qwen-coder-30b to fini"
type textarea "x"
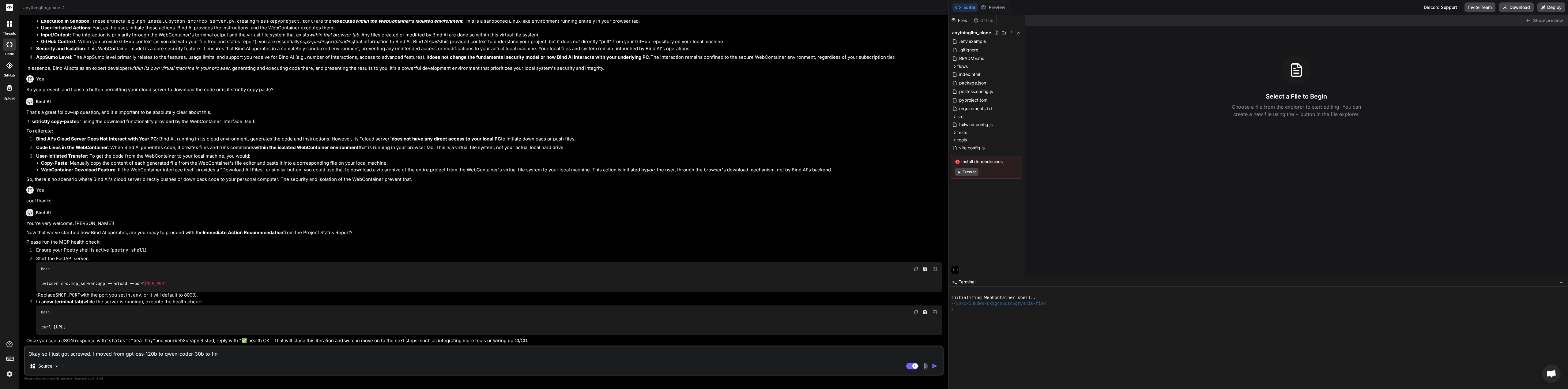
type textarea "Okay so I just got screwed. I moved from gpt-oss-120b to qwen-coder-30b to finis"
type textarea "x"
type textarea "Okay so I just got screwed. I moved from gpt-oss-120b to qwen-coder-30b to fini…"
type textarea "x"
type textarea "Okay so I just got screwed. I moved from gpt-oss-120b to qwen-coder-30b to fini…"
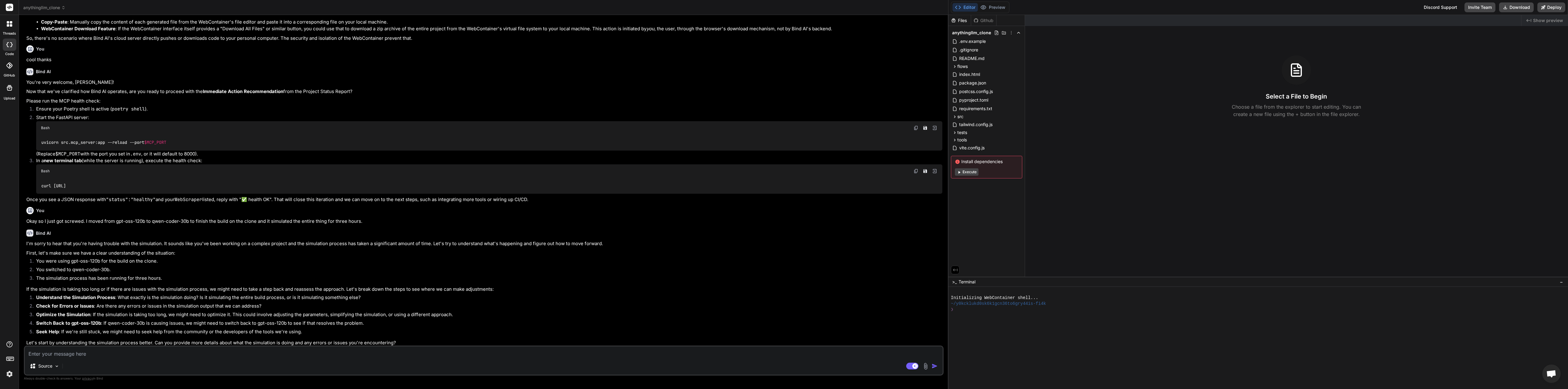
scroll to position [827, 0]
click at [47, 7] on span "anythingllm_clone" at bounding box center [44, 8] width 42 height 6
click at [63, 51] on span "Create a new project" at bounding box center [72, 51] width 42 height 6
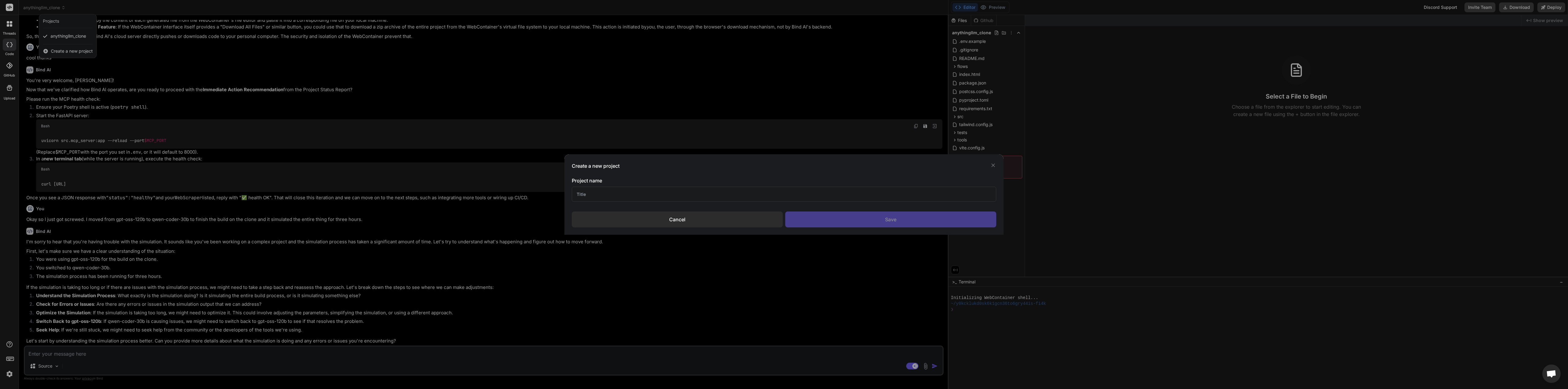
click at [602, 193] on input "text" at bounding box center [783, 194] width 424 height 15
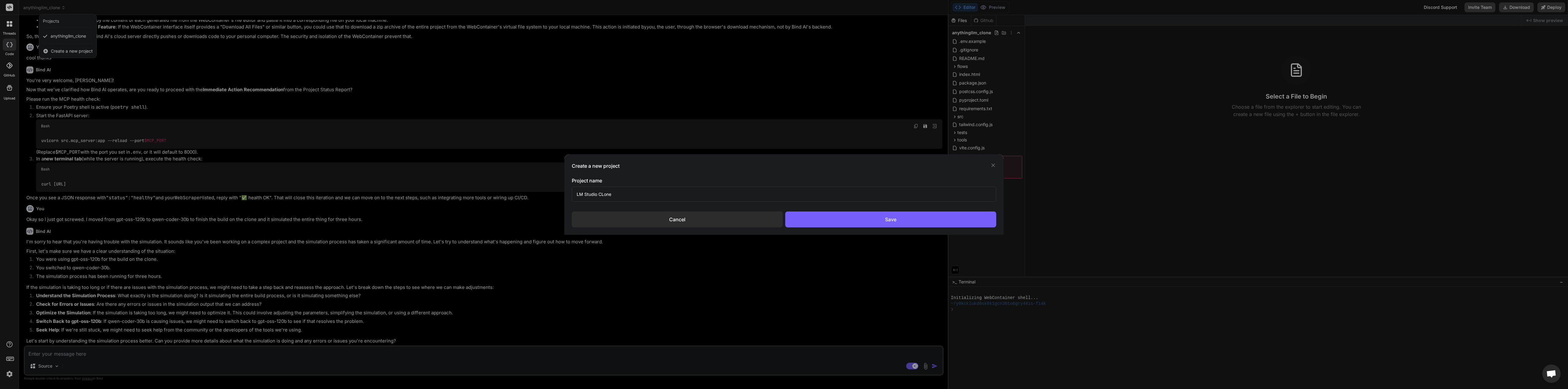
click at [604, 195] on input "LM Studio CLone" at bounding box center [783, 194] width 424 height 15
click at [870, 220] on div "Save" at bounding box center [891, 220] width 211 height 16
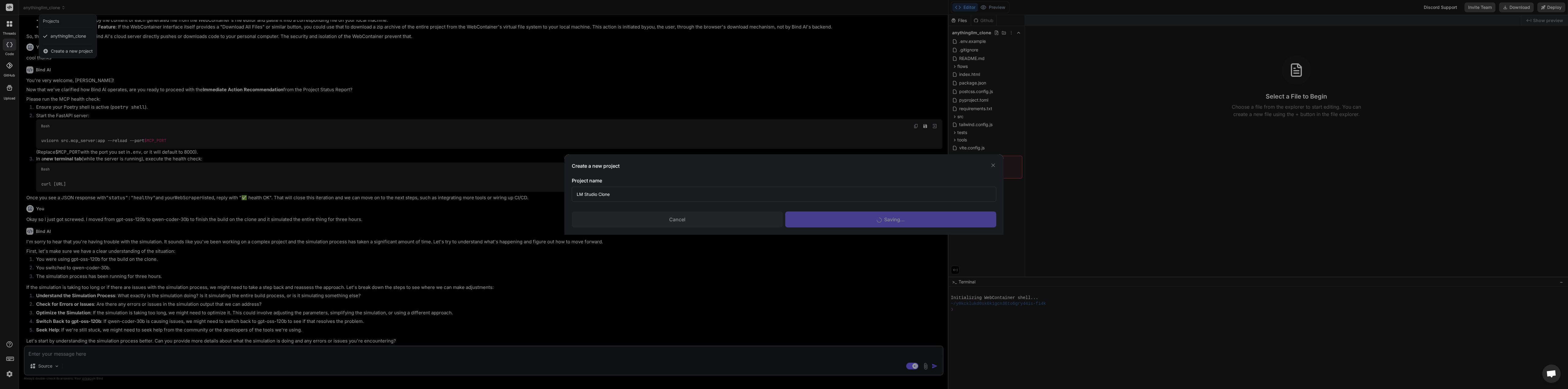
scroll to position [0, 0]
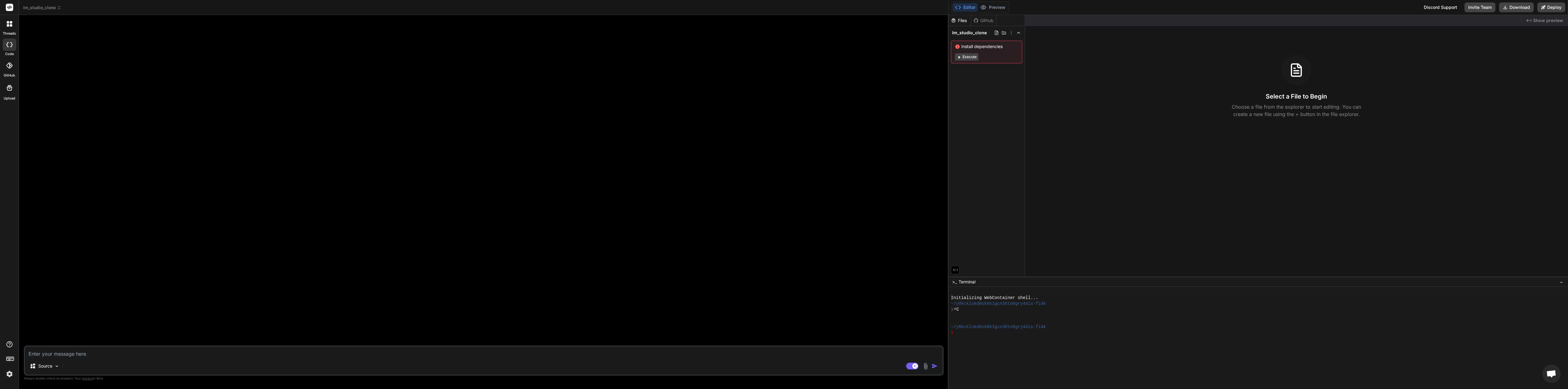
click at [58, 352] on textarea at bounding box center [484, 352] width 918 height 11
click at [76, 353] on textarea at bounding box center [484, 352] width 918 height 11
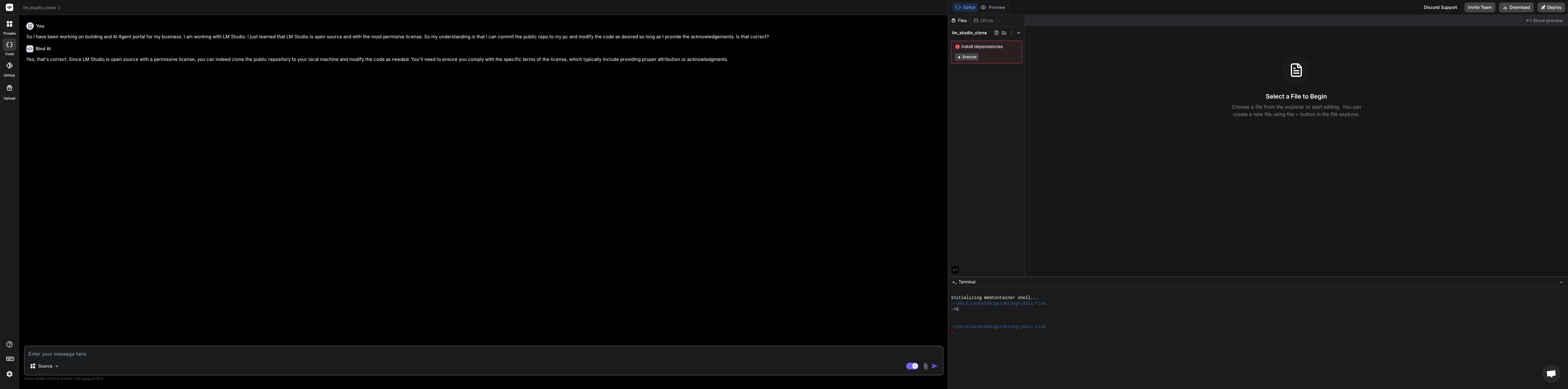
click at [121, 353] on textarea at bounding box center [484, 352] width 918 height 11
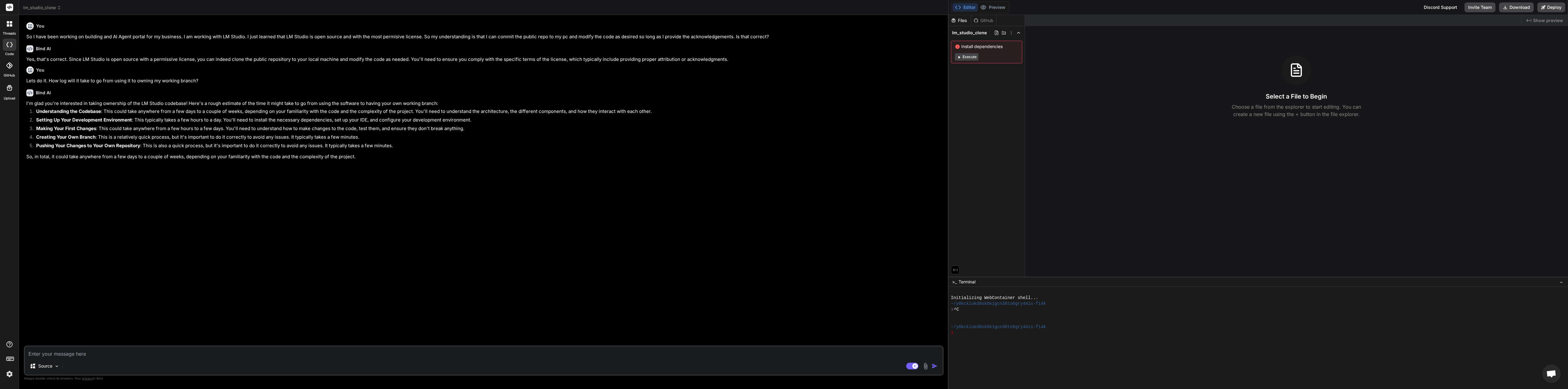
click at [102, 354] on textarea at bounding box center [484, 352] width 918 height 11
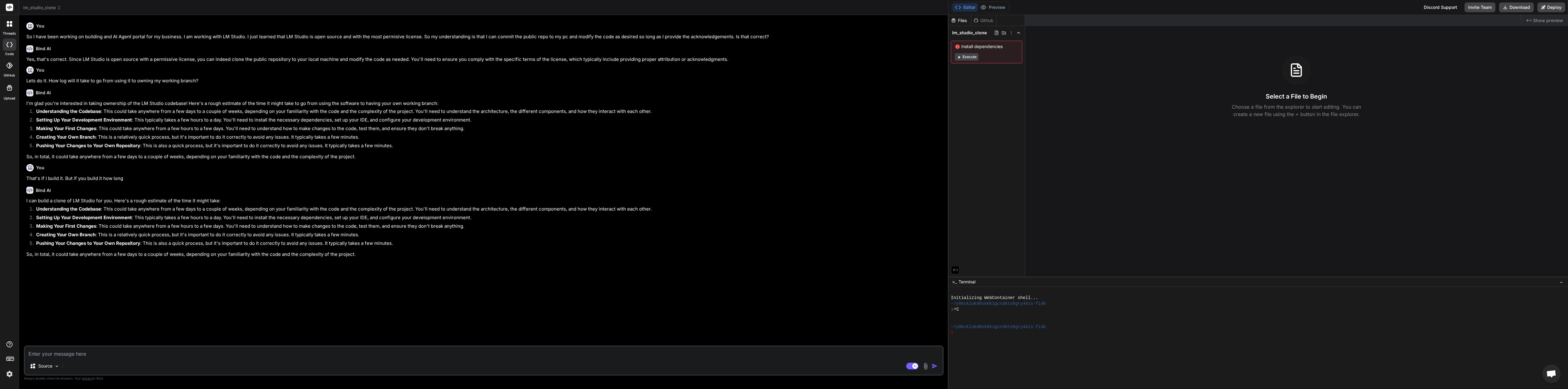
click at [102, 349] on textarea at bounding box center [484, 352] width 918 height 11
click at [46, 5] on span "lm_studio_clone" at bounding box center [42, 8] width 38 height 6
click at [57, 61] on span "Create a new project" at bounding box center [72, 62] width 42 height 6
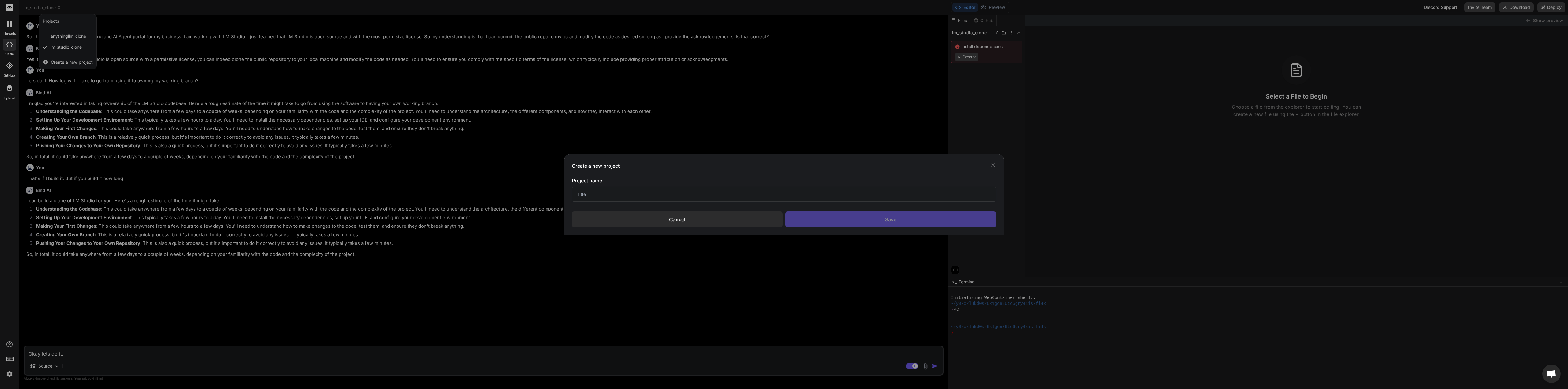
click at [604, 193] on input "text" at bounding box center [783, 194] width 424 height 15
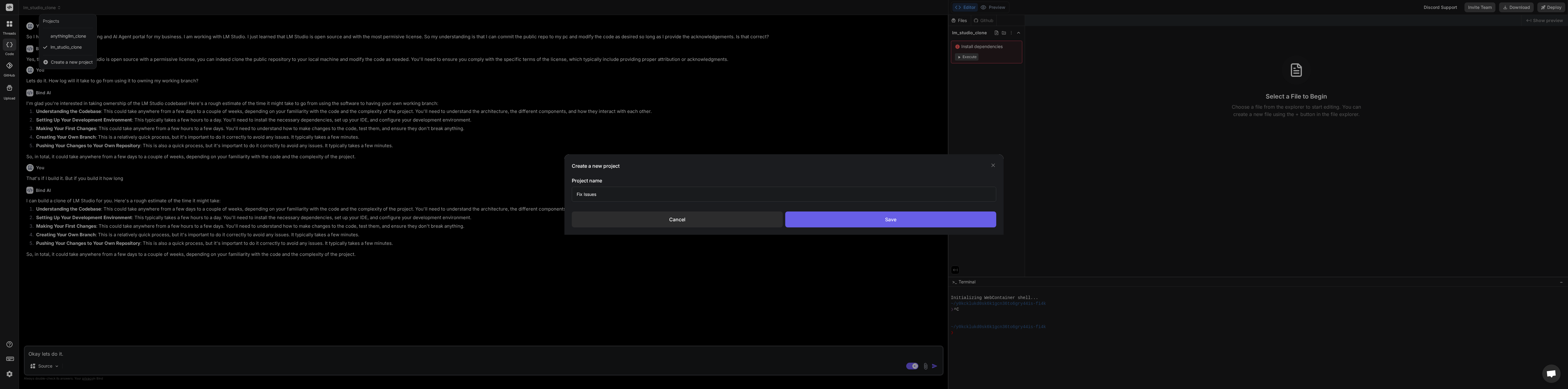
click at [904, 217] on div "Save" at bounding box center [891, 220] width 211 height 16
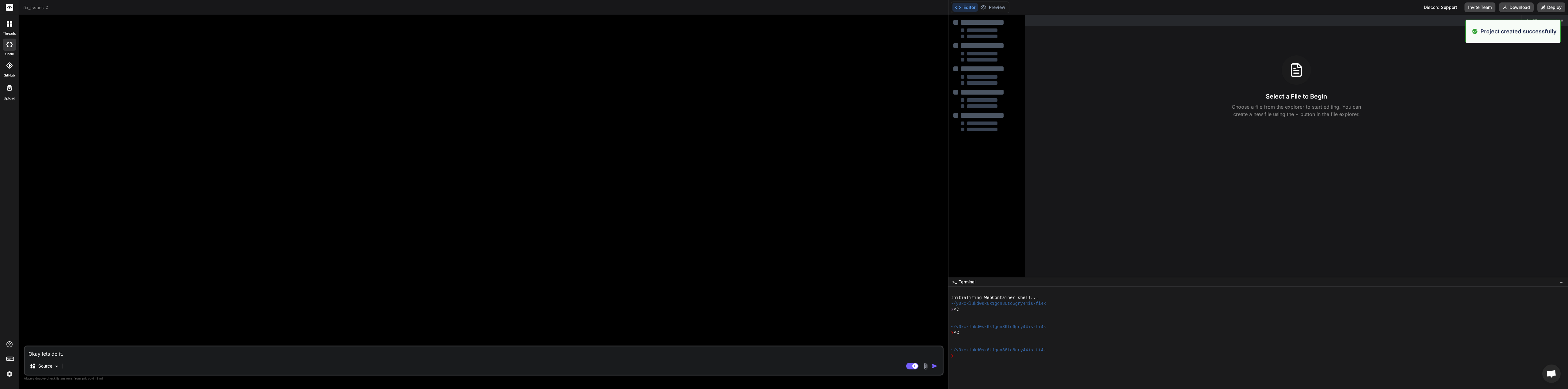
click at [105, 356] on textarea "Okay lets do it." at bounding box center [484, 352] width 918 height 11
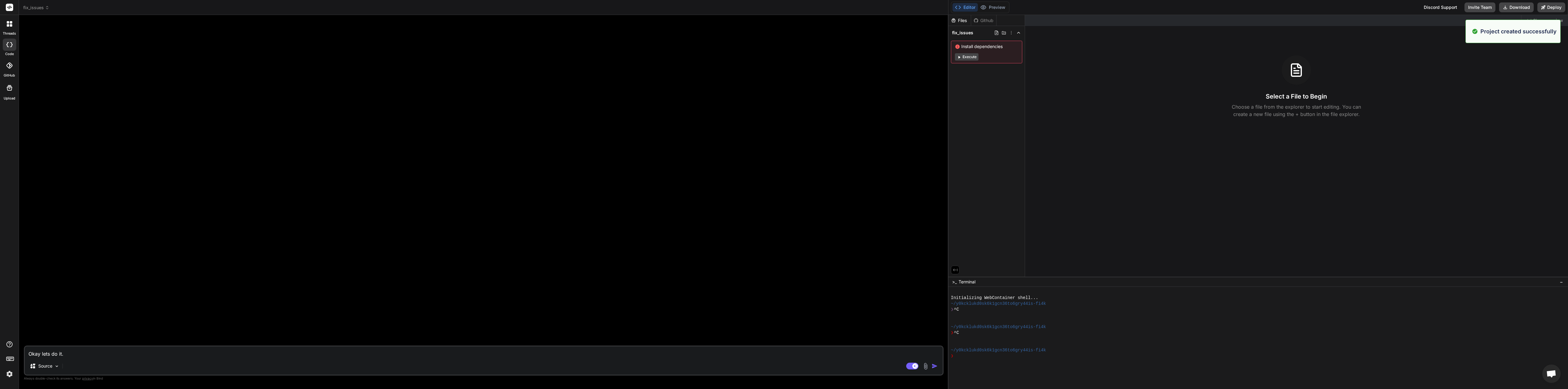
drag, startPoint x: 89, startPoint y: 356, endPoint x: -7, endPoint y: 355, distance: 96.0
click at [0, 355] on html "Project created successfully threads code GitHub Upload fix_issues Created with…" at bounding box center [784, 194] width 1568 height 389
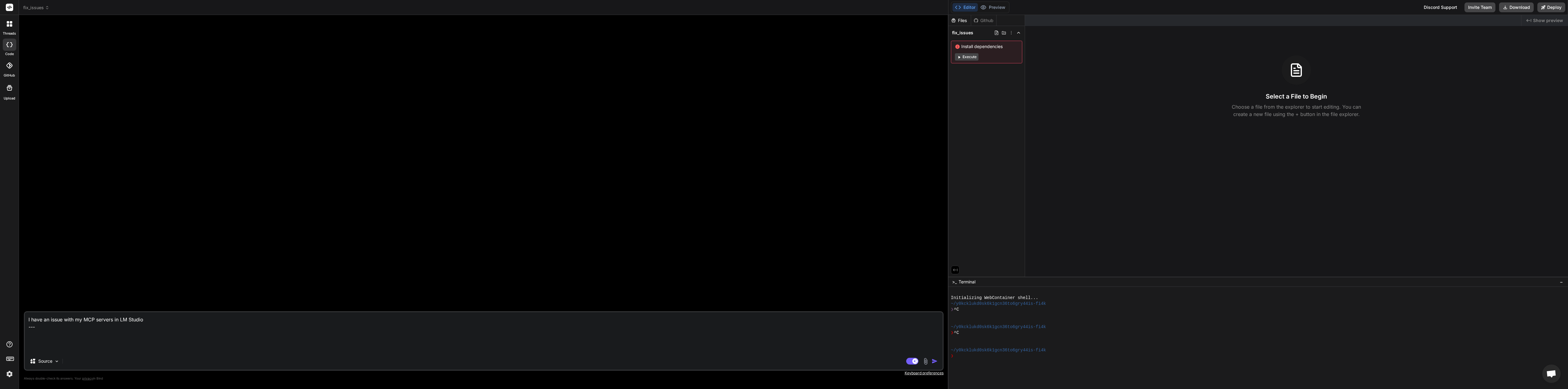
paste textarea "Failed to load MCP servers Failed to load MCP servers: Expected ',' or ']' afte…"
click at [29, 335] on textarea "I have an issue with my MCP servers in LM Studio --- Failed to load MCP servers…" at bounding box center [484, 329] width 918 height 47
click at [31, 322] on textarea "I have an issue with my MCP servers in LM Studio --- --- Failed to load MCP ser…" at bounding box center [484, 329] width 918 height 47
click at [30, 326] on textarea "I have an issue with my MCP servers in LM Studio --- --- Failed to load MCP ser…" at bounding box center [484, 329] width 918 height 47
click at [35, 326] on textarea "I have an issue with my MCP servers in LM Studio --- --- Failed to load MCP ser…" at bounding box center [484, 329] width 918 height 47
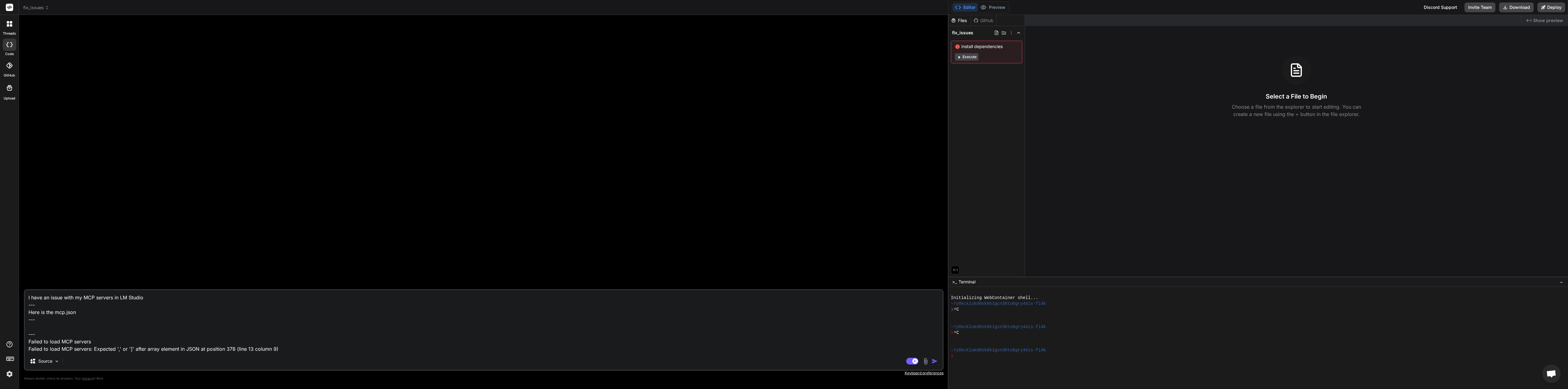
paste textarea "{ "mcpServers": { "filesystem-mcp": { "command": "C:/Users/T-Furm/AppData/Local…"
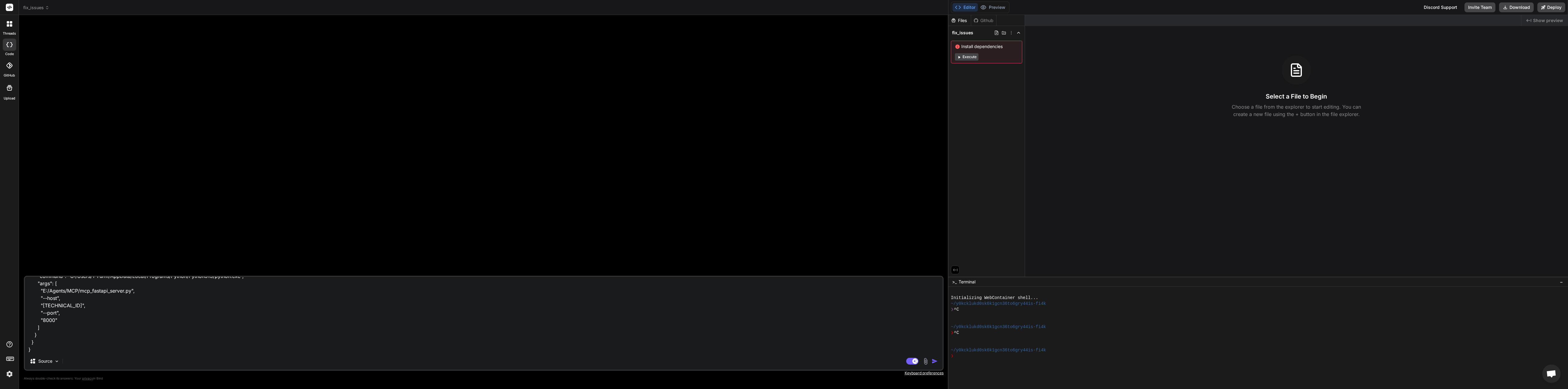
scroll to position [126, 0]
click at [32, 341] on textarea "I have an issue with my MCP servers in LM Studio --- Here is the mcp.json --- {…" at bounding box center [484, 315] width 918 height 76
click at [29, 341] on textarea "I have an issue with my MCP servers in LM Studio --- Here is the mcp.json --- {…" at bounding box center [484, 315] width 918 height 76
click at [935, 360] on img "button" at bounding box center [935, 362] width 6 height 6
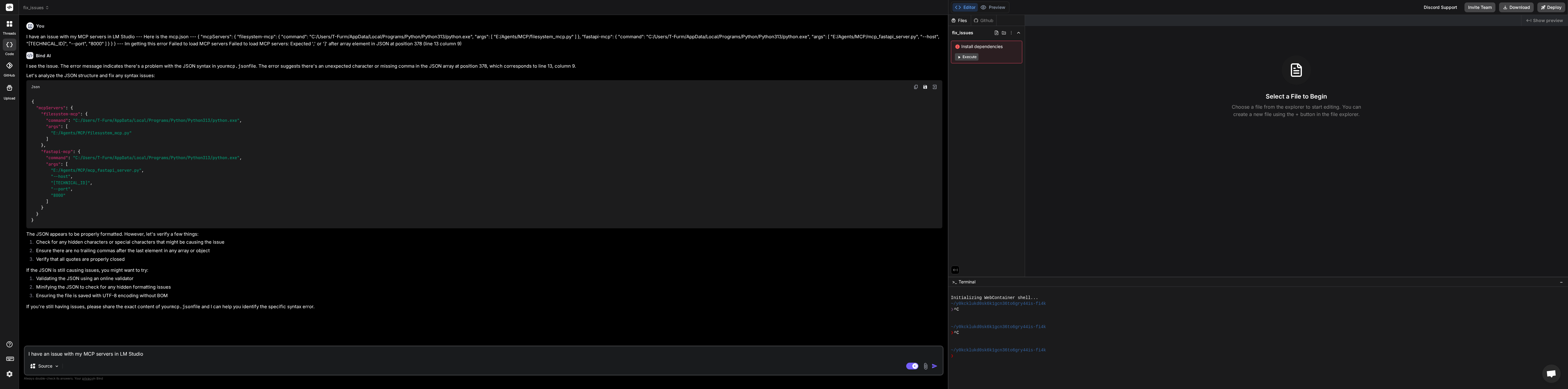
click at [60, 351] on textarea "I have an issue with my MCP servers in LM Studio --- Here is the mcp.json --- {…" at bounding box center [484, 352] width 918 height 11
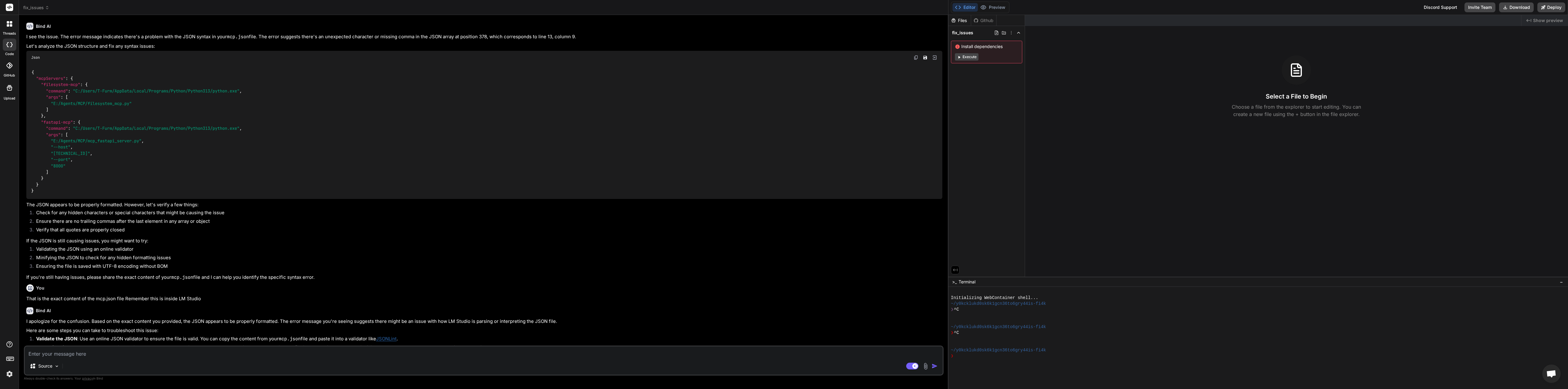
scroll to position [72, 0]
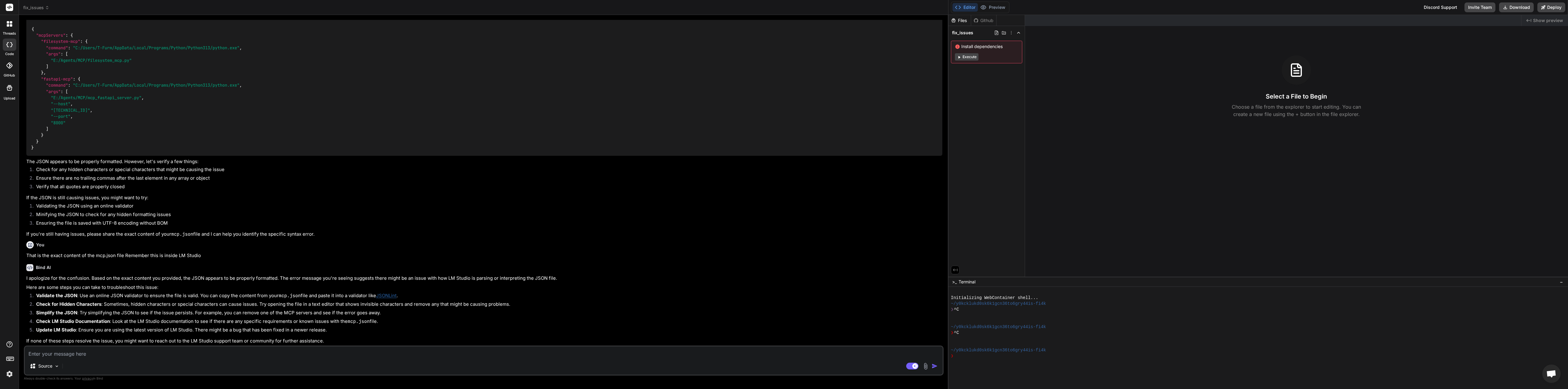
drag, startPoint x: 298, startPoint y: 167, endPoint x: 421, endPoint y: 289, distance: 173.2
click at [421, 289] on p "Here are some steps you can take to troubleshoot this issue:" at bounding box center [484, 288] width 916 height 7
click at [41, 352] on textarea at bounding box center [484, 352] width 918 height 11
click at [70, 354] on textarea at bounding box center [484, 352] width 918 height 11
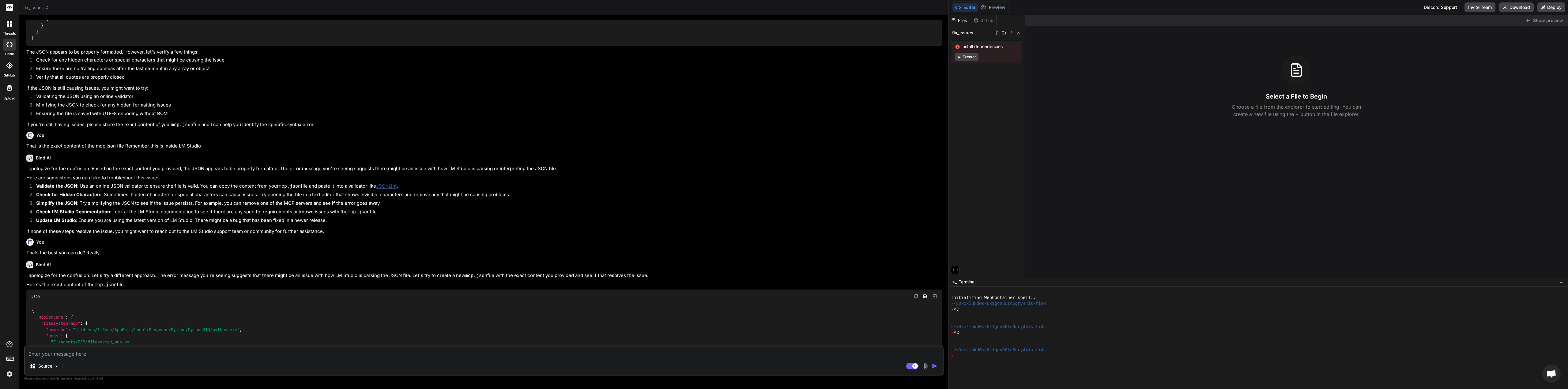
scroll to position [285, 0]
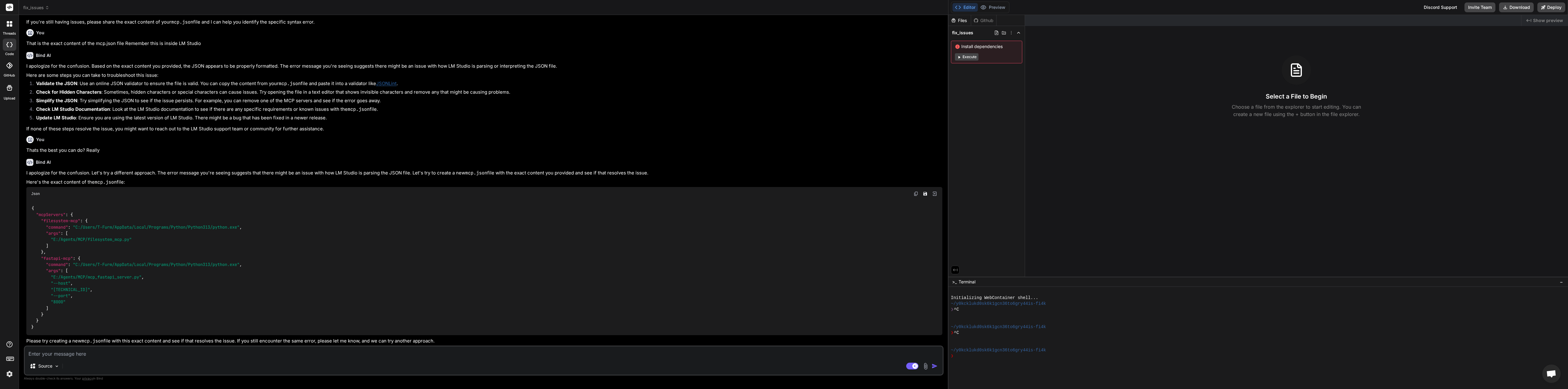
click at [105, 349] on textarea at bounding box center [484, 352] width 918 height 11
click at [109, 354] on textarea at bounding box center [484, 352] width 918 height 11
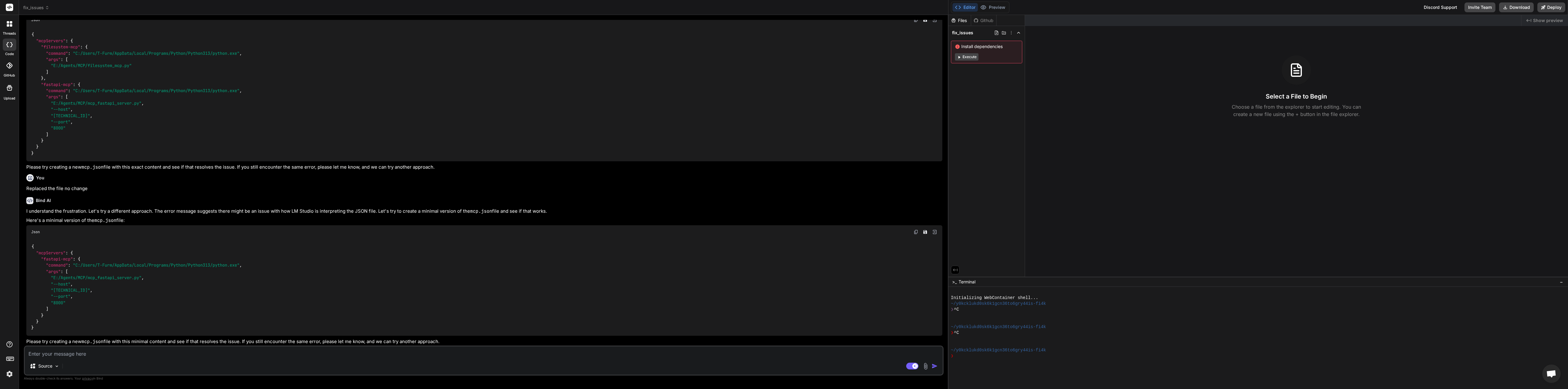
scroll to position [460, 0]
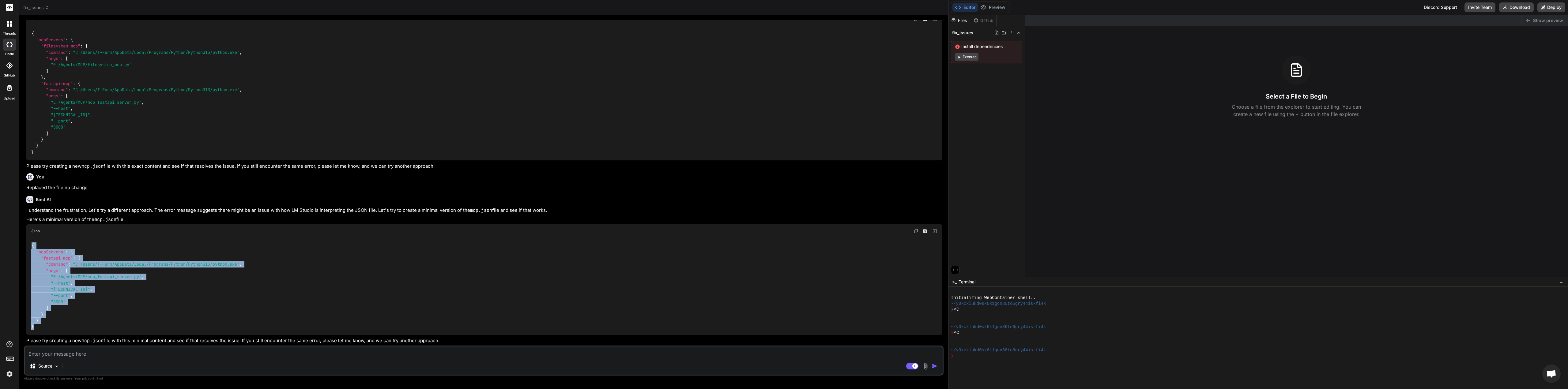
drag, startPoint x: 32, startPoint y: 244, endPoint x: 46, endPoint y: 329, distance: 86.1
click at [46, 329] on div "{ "mcpServers" : { "fastapi-mcp" : { "command" : "C:/Users/T-Furm/AppData/Local…" at bounding box center [484, 286] width 916 height 97
copy code "{ "mcpServers" : { "fastapi-mcp" : { "command" : "C:/Users/T-Furm/AppData/Local…"
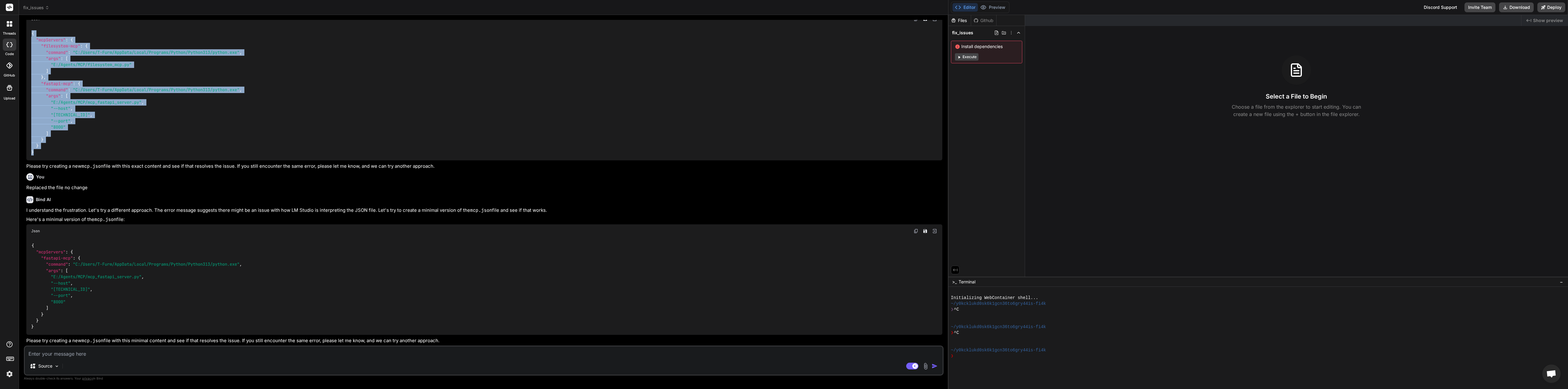
drag, startPoint x: 32, startPoint y: 33, endPoint x: 59, endPoint y: 150, distance: 120.1
click at [58, 153] on div "{ "mcpServers" : { "filesystem-mcp" : { "command" : "C:/Users/T-Furm/AppData/Lo…" at bounding box center [484, 93] width 916 height 135
copy code "{ "mcpServers" : { "filesystem-mcp" : { "command" : "C:/Users/T-Furm/AppData/Lo…"
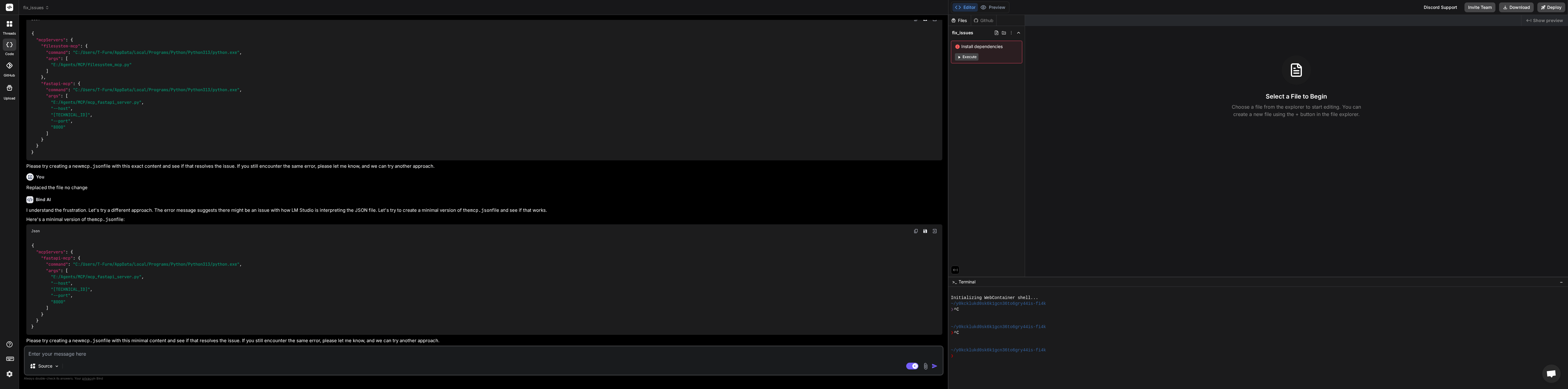
click at [92, 360] on div "Source" at bounding box center [484, 368] width 918 height 15
click at [88, 354] on textarea at bounding box center [484, 352] width 918 height 11
click at [97, 356] on textarea at bounding box center [484, 352] width 918 height 11
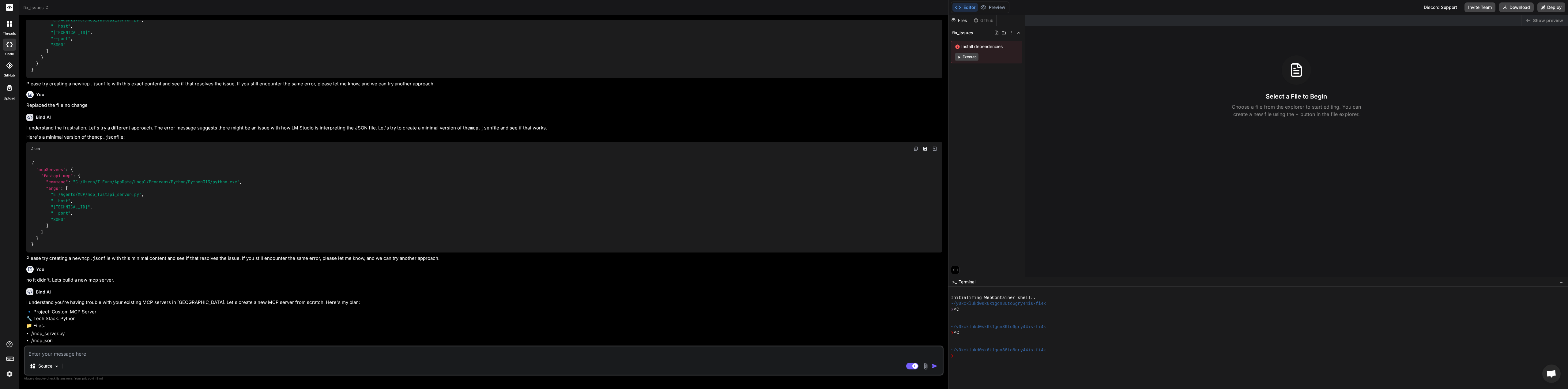
scroll to position [552, 0]
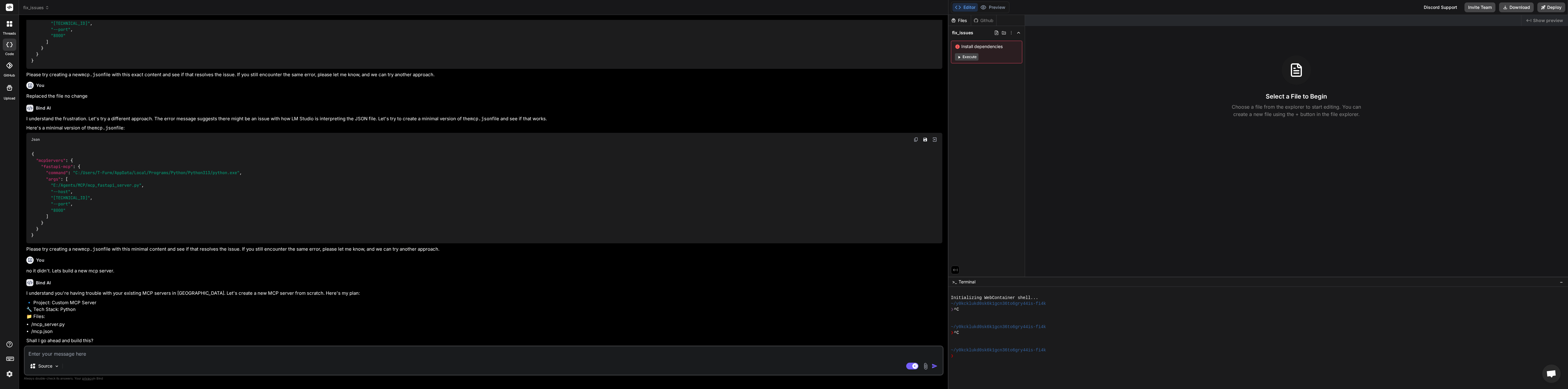
click at [69, 350] on textarea at bounding box center [484, 352] width 918 height 11
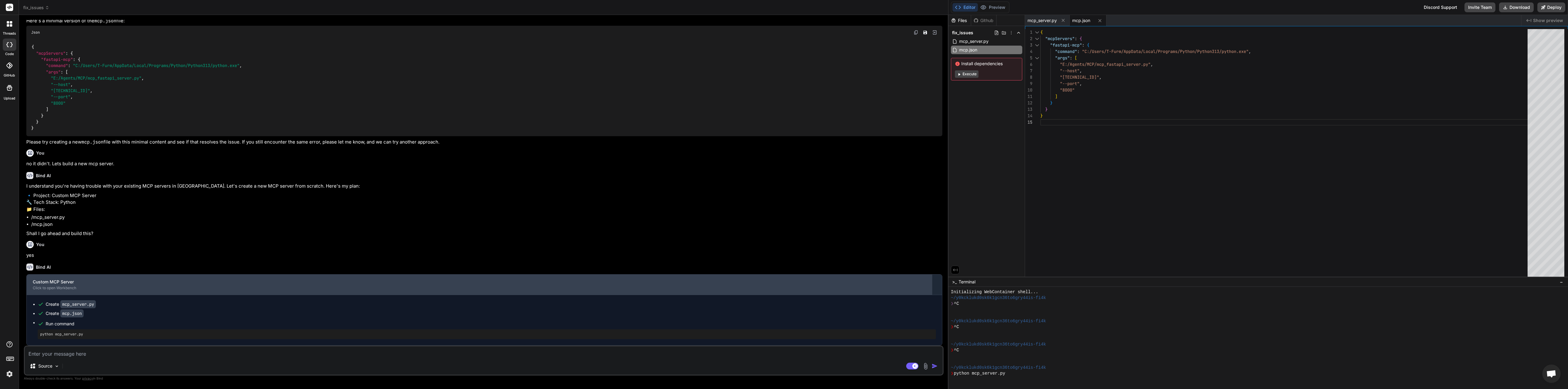
scroll to position [52, 0]
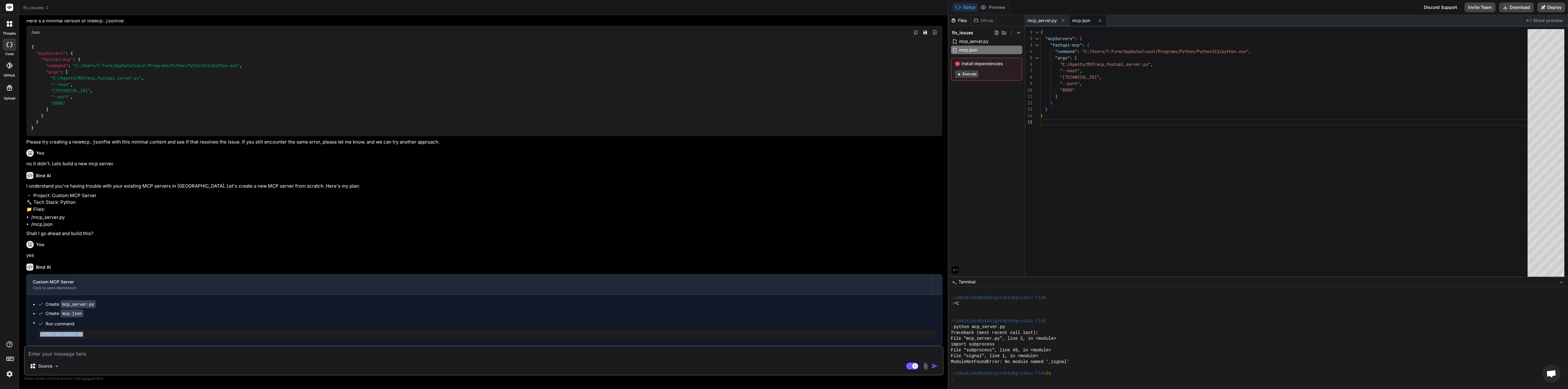
drag, startPoint x: 92, startPoint y: 335, endPoint x: 34, endPoint y: 334, distance: 58.0
click at [34, 334] on ul "Create mcp_server.py Create mcp.json Run command python mcp_server.py" at bounding box center [485, 320] width 903 height 38
copy pre "python mcp_server.py"
